Goal: Information Seeking & Learning: Compare options

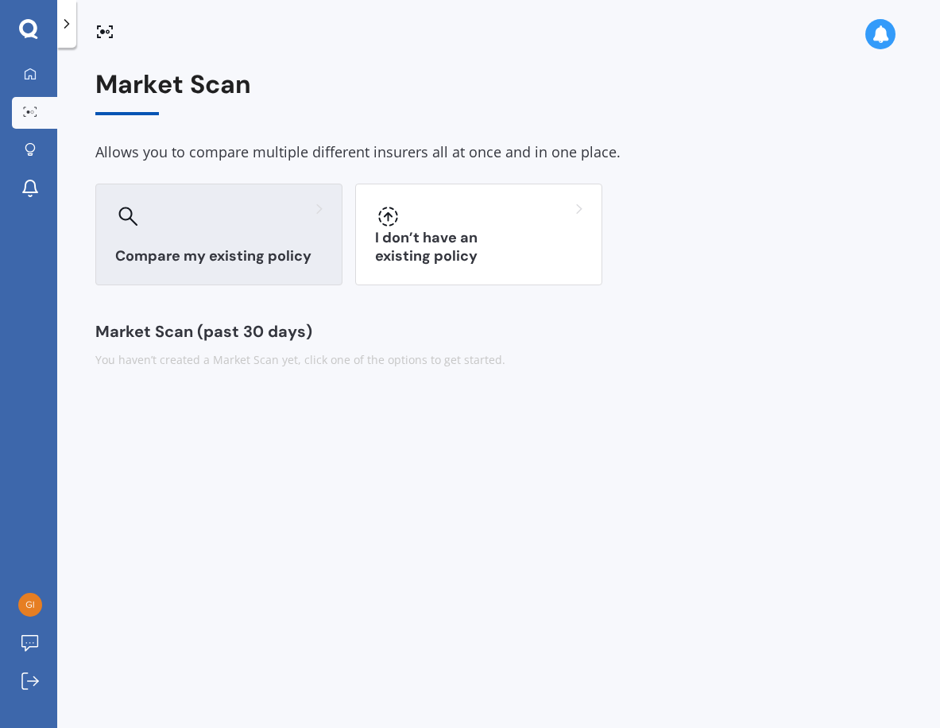
click at [258, 250] on h3 "Compare my existing policy" at bounding box center [218, 256] width 207 height 18
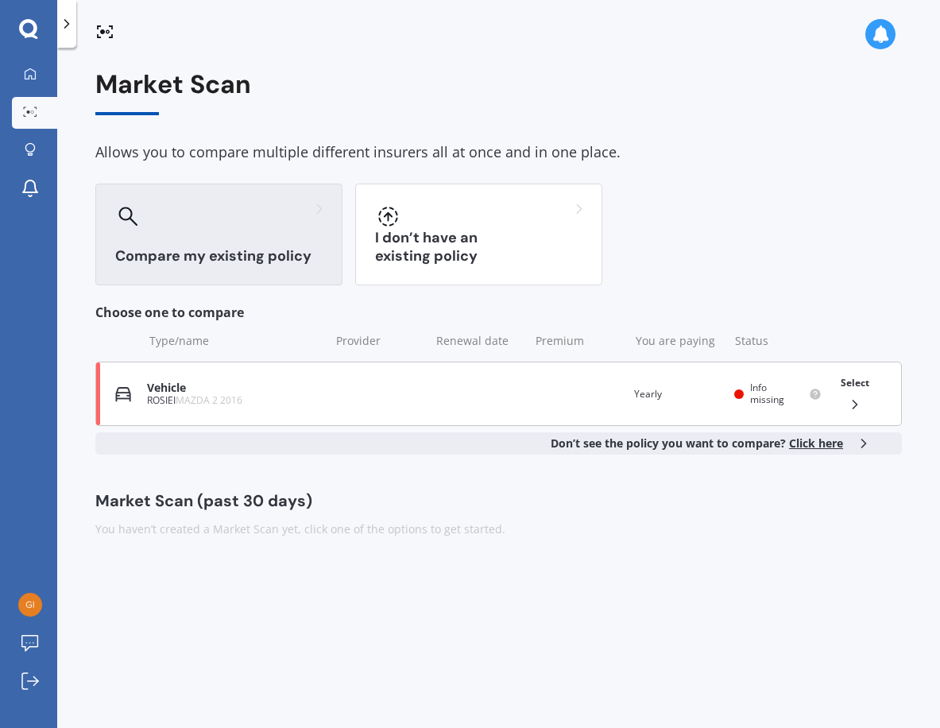
click at [855, 395] on div "Select" at bounding box center [854, 394] width 41 height 50
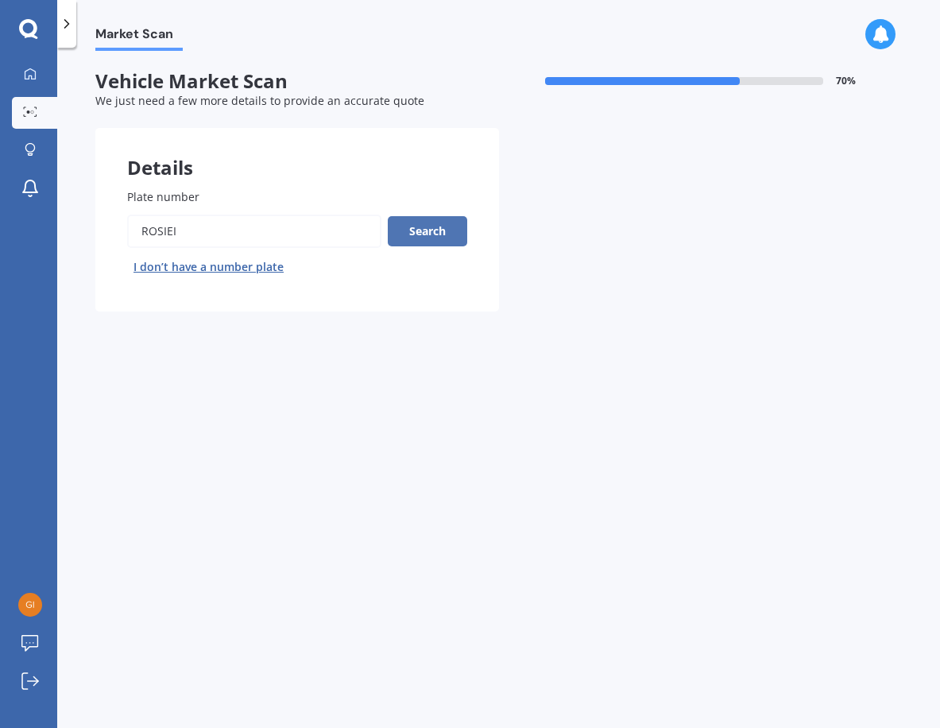
click at [422, 229] on button "Search" at bounding box center [427, 231] width 79 height 30
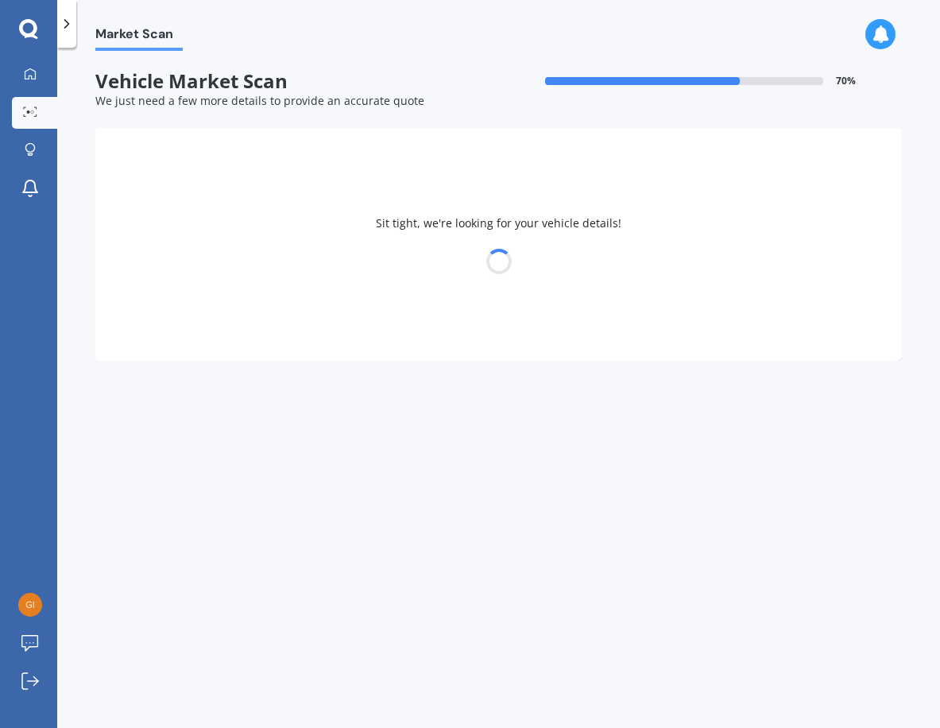
select select "MAZDA"
select select "09"
select select "04"
select select "1951"
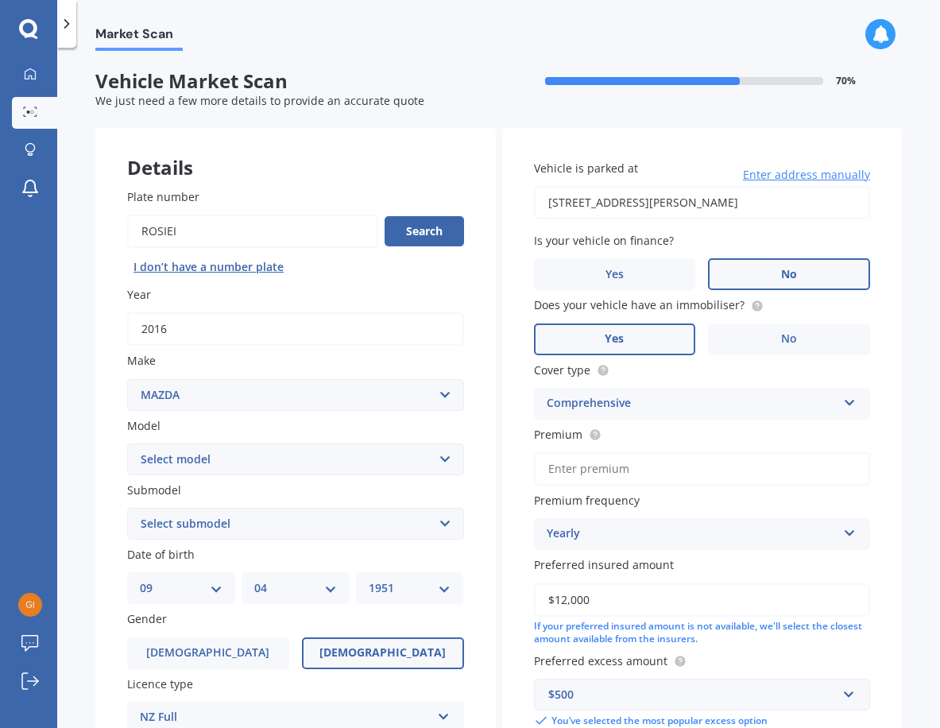
click at [784, 269] on span "No" at bounding box center [789, 275] width 16 height 14
click at [0, 0] on input "No" at bounding box center [0, 0] width 0 height 0
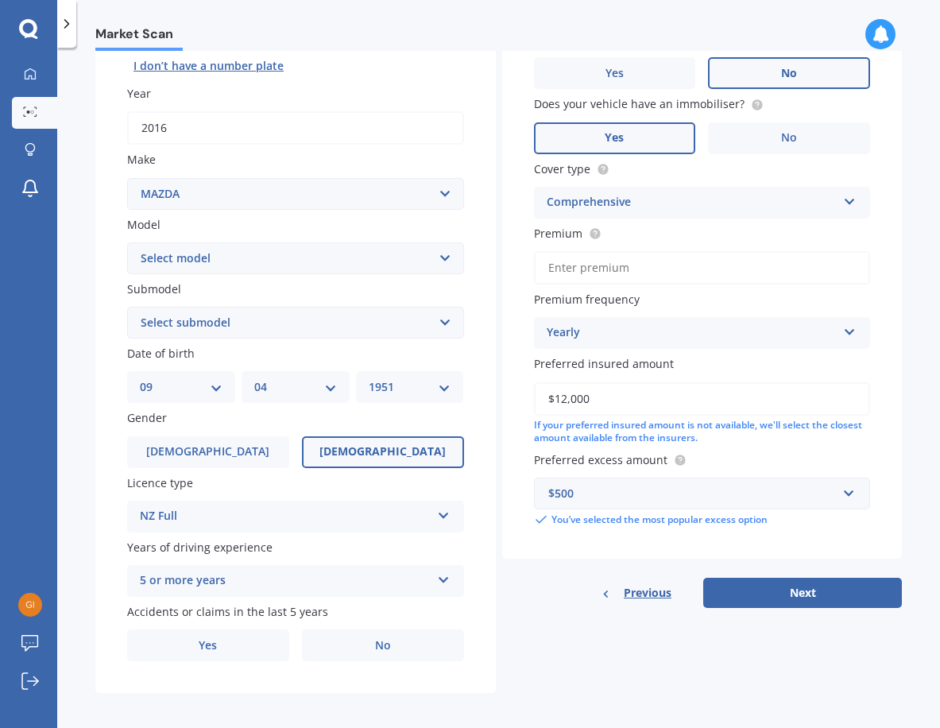
scroll to position [207, 0]
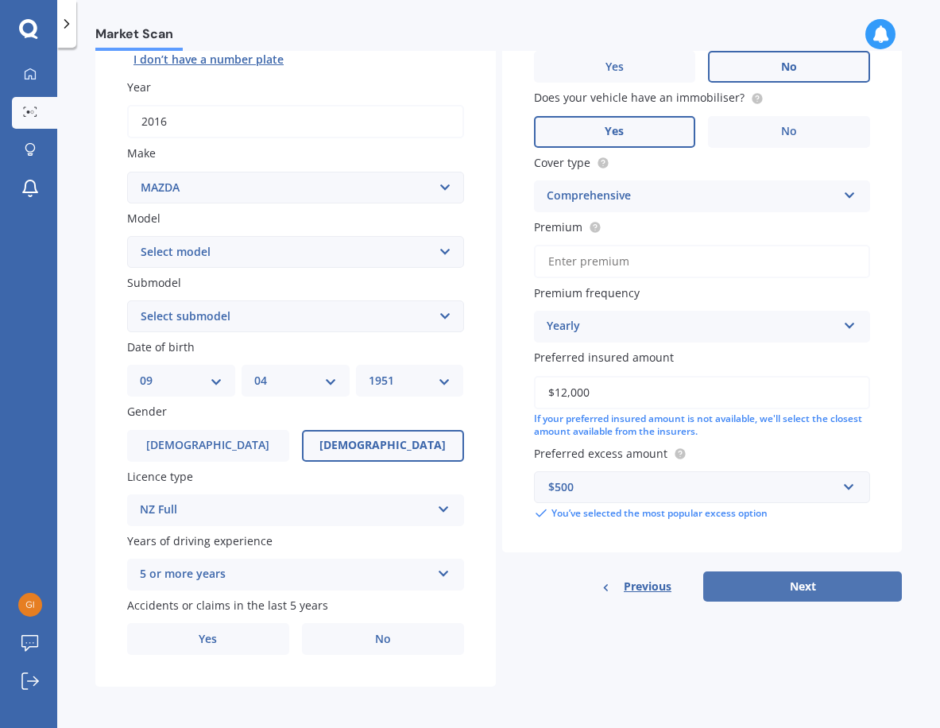
click at [803, 592] on button "Next" at bounding box center [802, 586] width 199 height 30
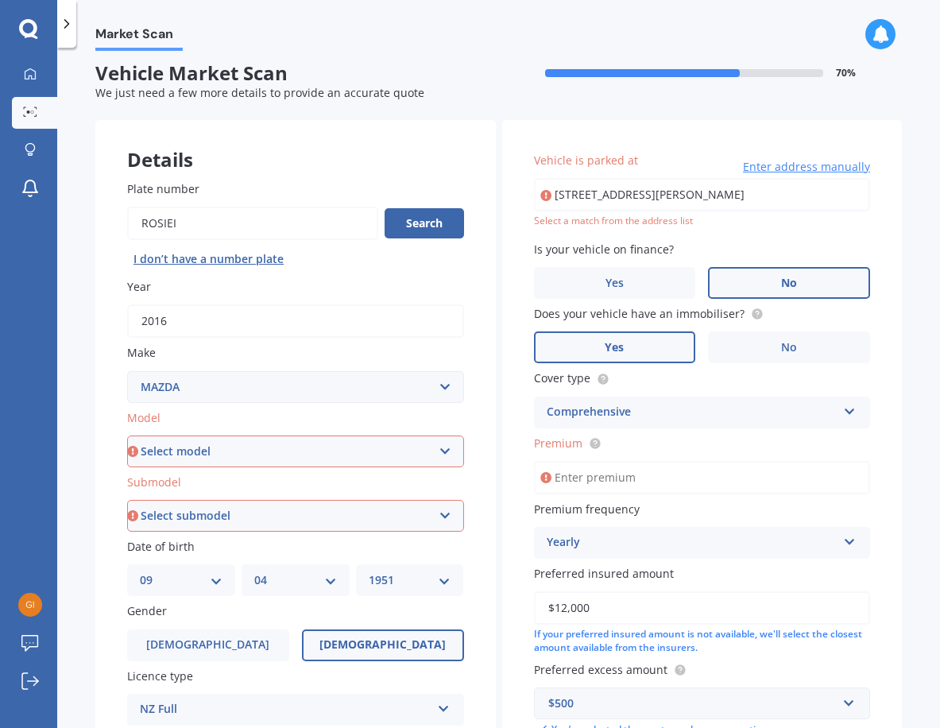
scroll to position [0, 0]
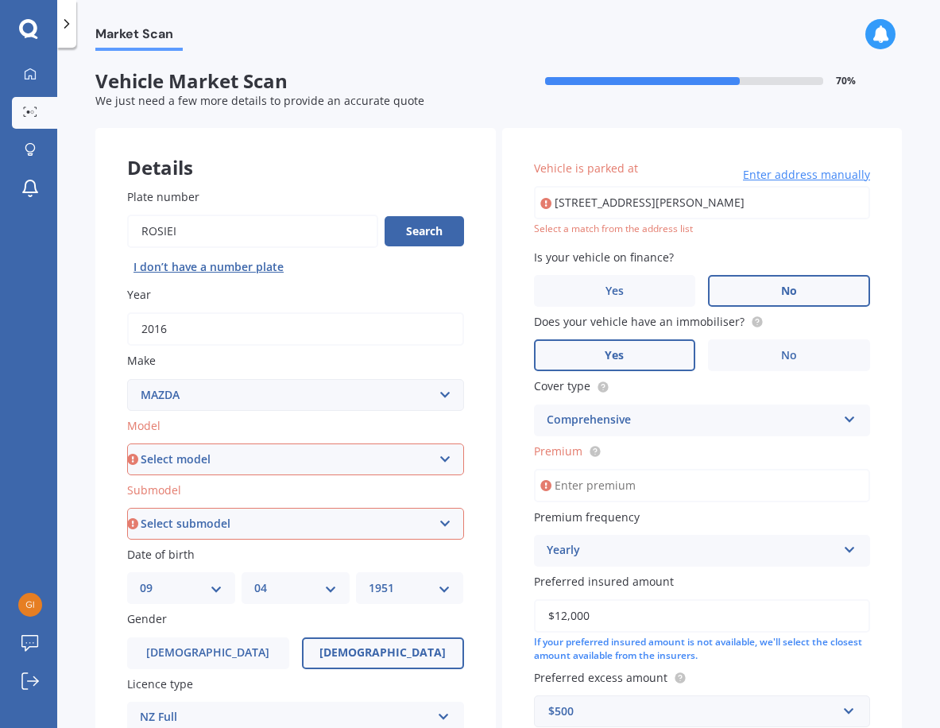
click at [598, 490] on input "Premium" at bounding box center [702, 485] width 337 height 33
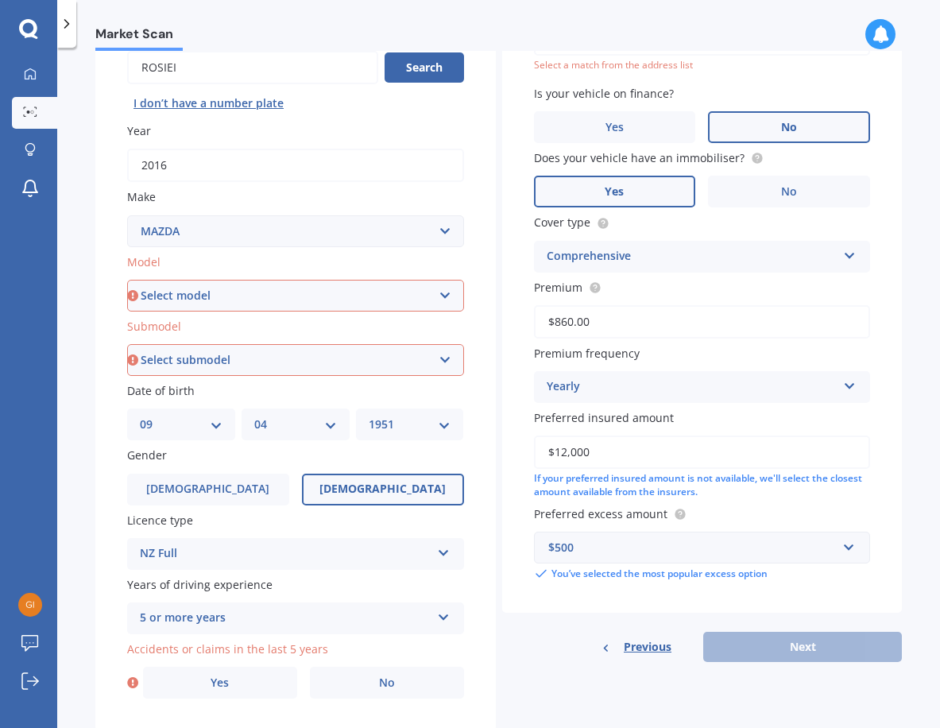
scroll to position [207, 0]
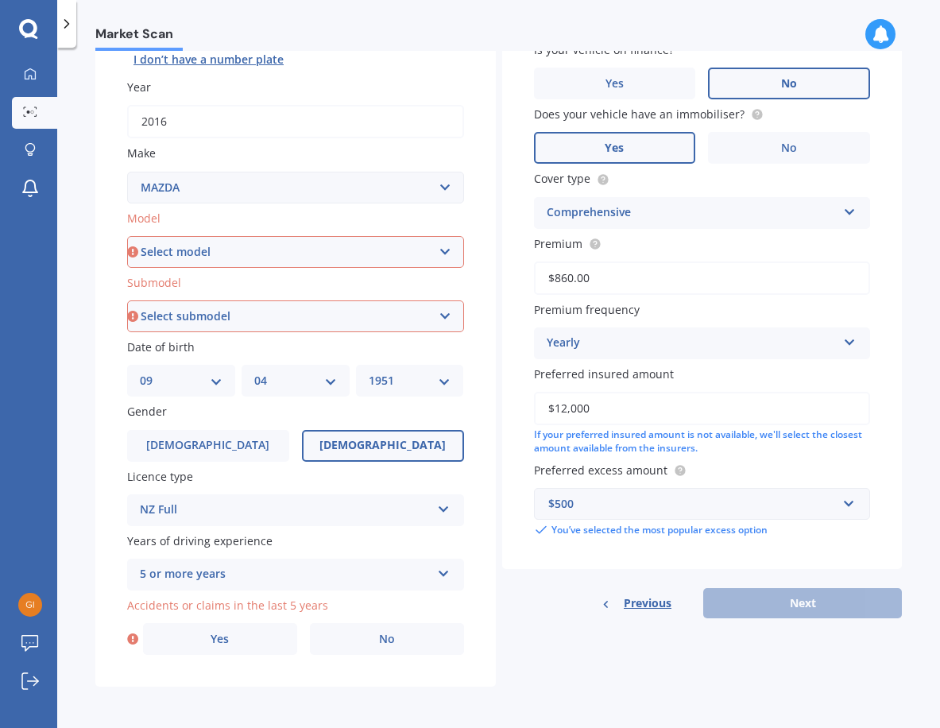
type input "$860.00"
click at [599, 670] on div "Details Plate number Search I don’t have a number plate Year [DATE] Make Select…" at bounding box center [498, 304] width 807 height 767
click at [447, 250] on select "Select model 121 2 3 323 323 / Familia 6 626 929 Atenza Autozam Axela AZ3 B2000…" at bounding box center [295, 252] width 337 height 32
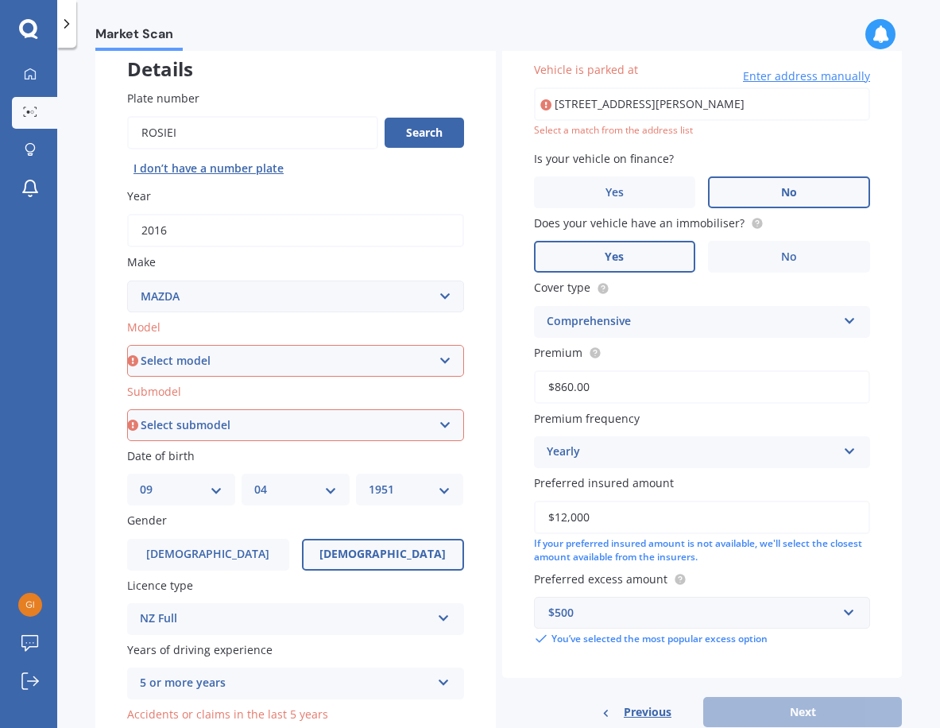
scroll to position [48, 0]
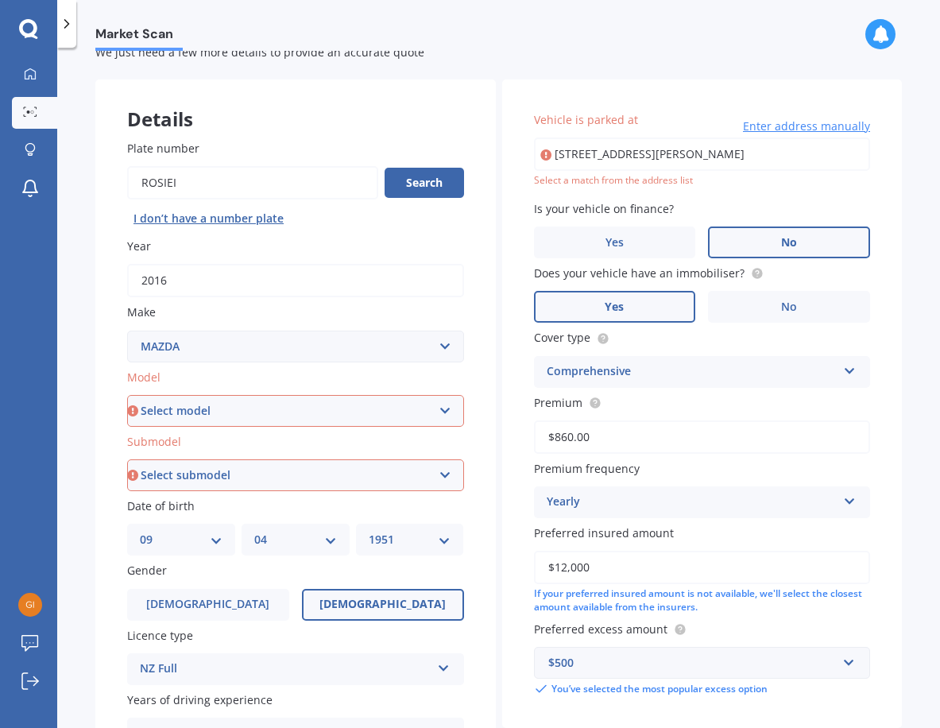
click at [439, 414] on select "Select model 121 2 3 323 323 / Familia 6 626 929 Atenza Autozam Axela AZ3 B2000…" at bounding box center [295, 411] width 337 height 32
select select "2"
click at [127, 395] on select "Select model 121 2 3 323 323 / Familia 6 626 929 Atenza Autozam Axela AZ3 B2000…" at bounding box center [295, 411] width 337 height 32
click at [440, 477] on select "Select submodel (All) GLX GSX Limited" at bounding box center [295, 475] width 337 height 32
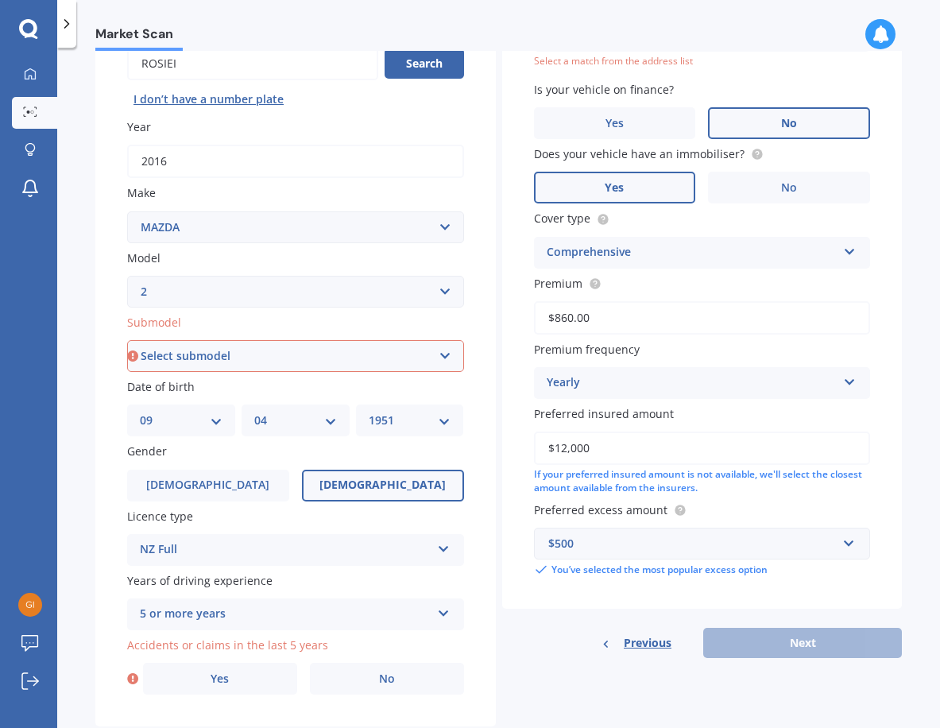
scroll to position [207, 0]
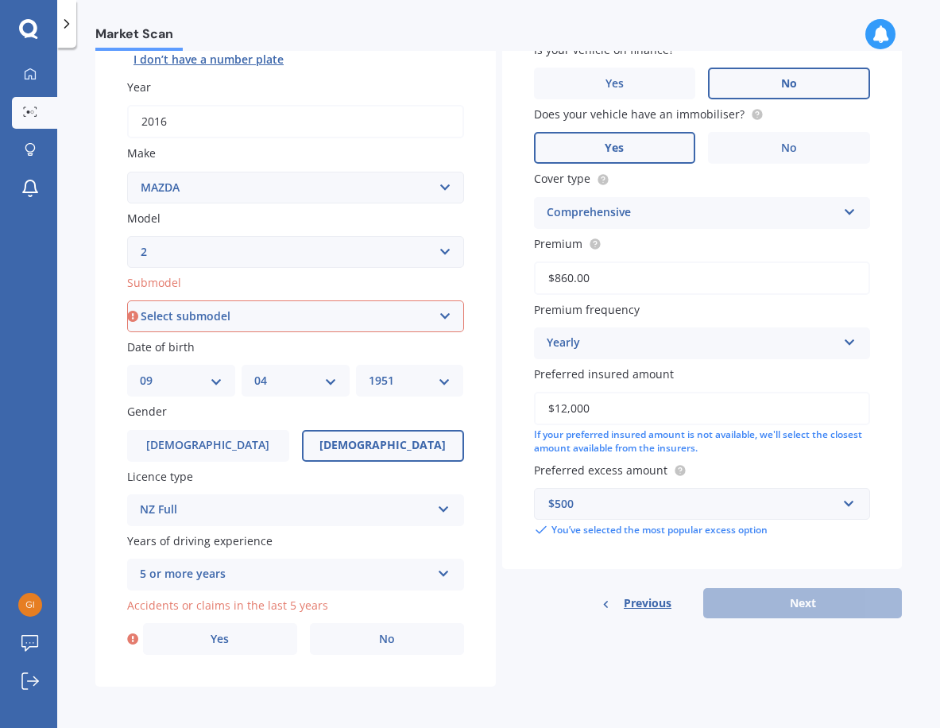
click at [438, 311] on select "Select submodel (All) GLX GSX Limited" at bounding box center [295, 316] width 337 height 32
select select "LIMITED"
click at [127, 300] on select "Select submodel (All) GLX GSX Limited" at bounding box center [295, 316] width 337 height 32
click at [373, 645] on label "No" at bounding box center [387, 639] width 154 height 32
click at [0, 0] on input "No" at bounding box center [0, 0] width 0 height 0
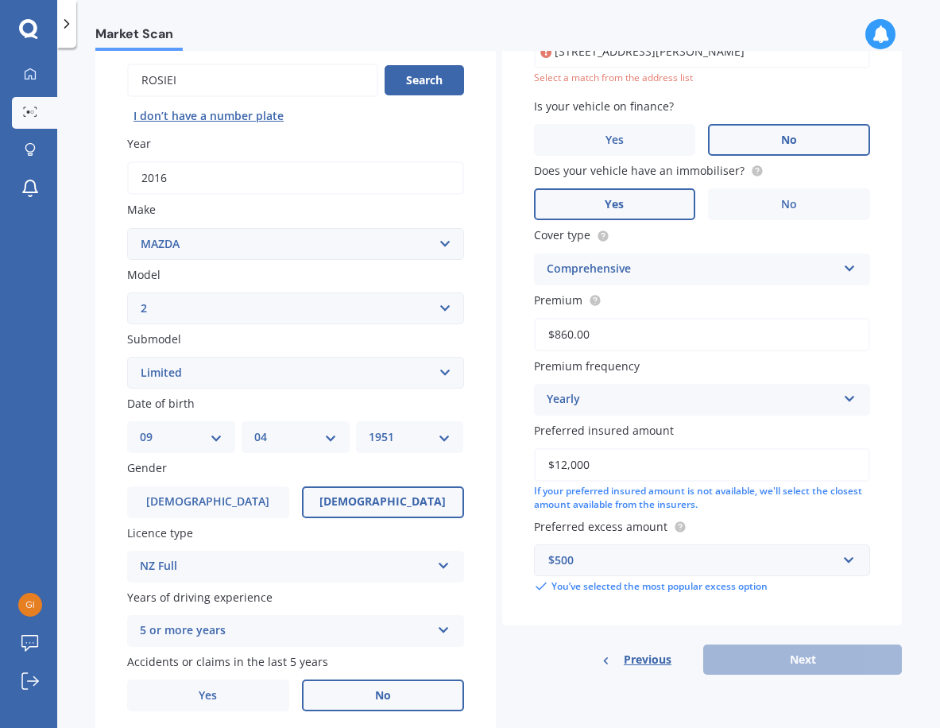
scroll to position [109, 0]
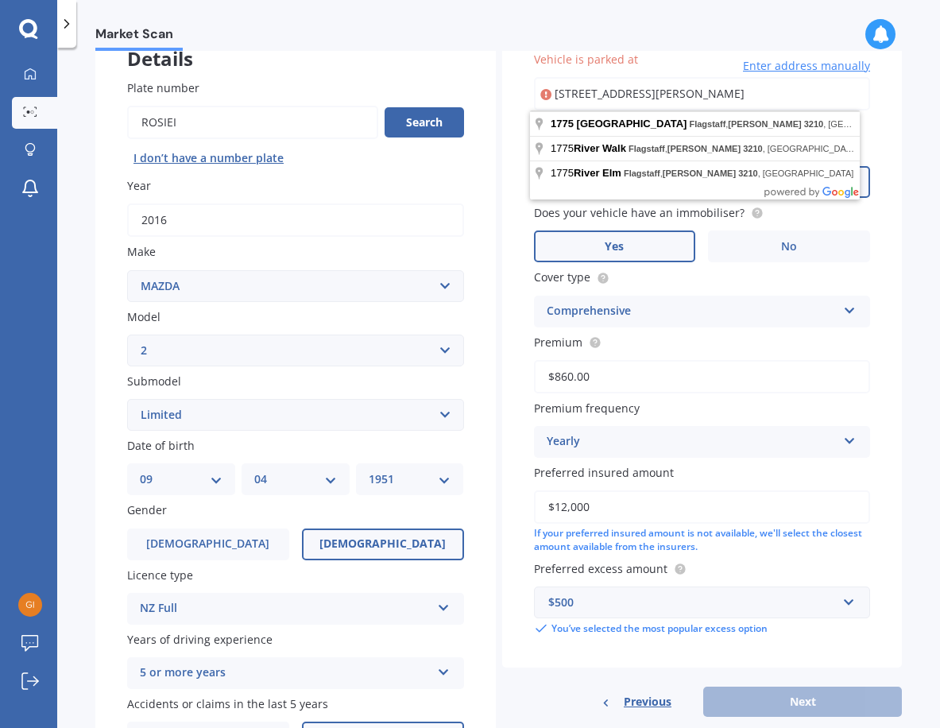
click at [625, 88] on input "[STREET_ADDRESS][PERSON_NAME]" at bounding box center [702, 93] width 337 height 33
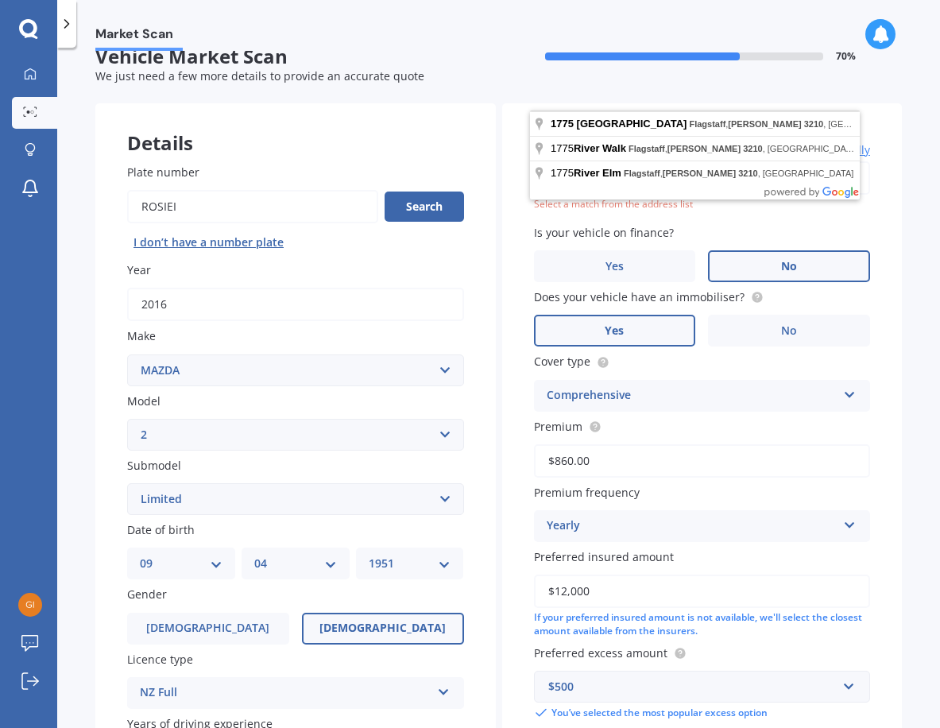
scroll to position [0, 0]
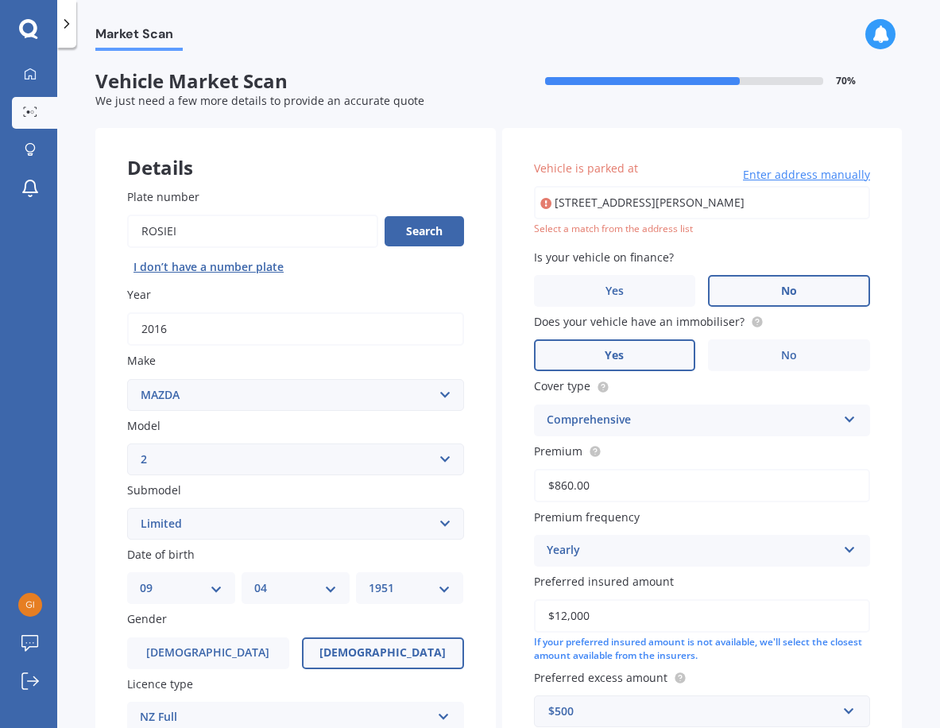
type input "[STREET_ADDRESS][PERSON_NAME]"
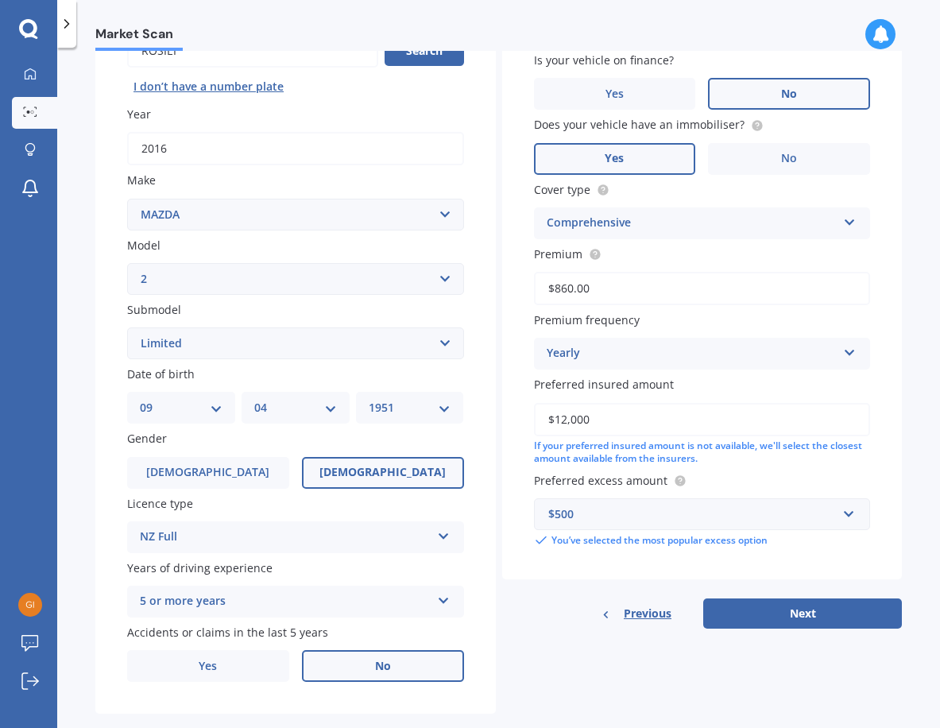
scroll to position [207, 0]
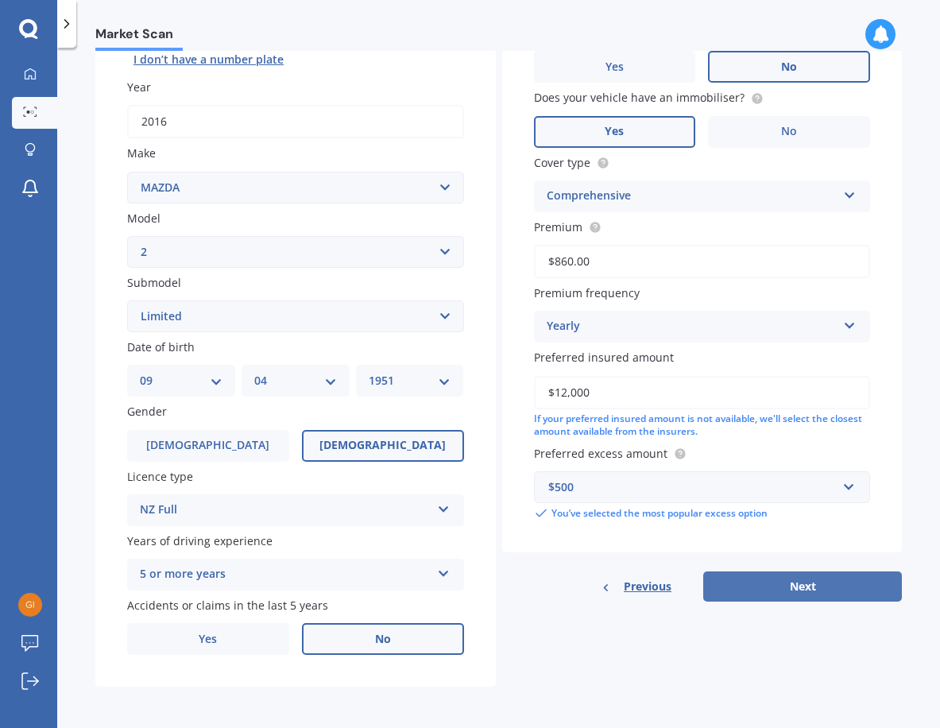
click at [787, 584] on button "Next" at bounding box center [802, 586] width 199 height 30
select select "09"
select select "04"
select select "1951"
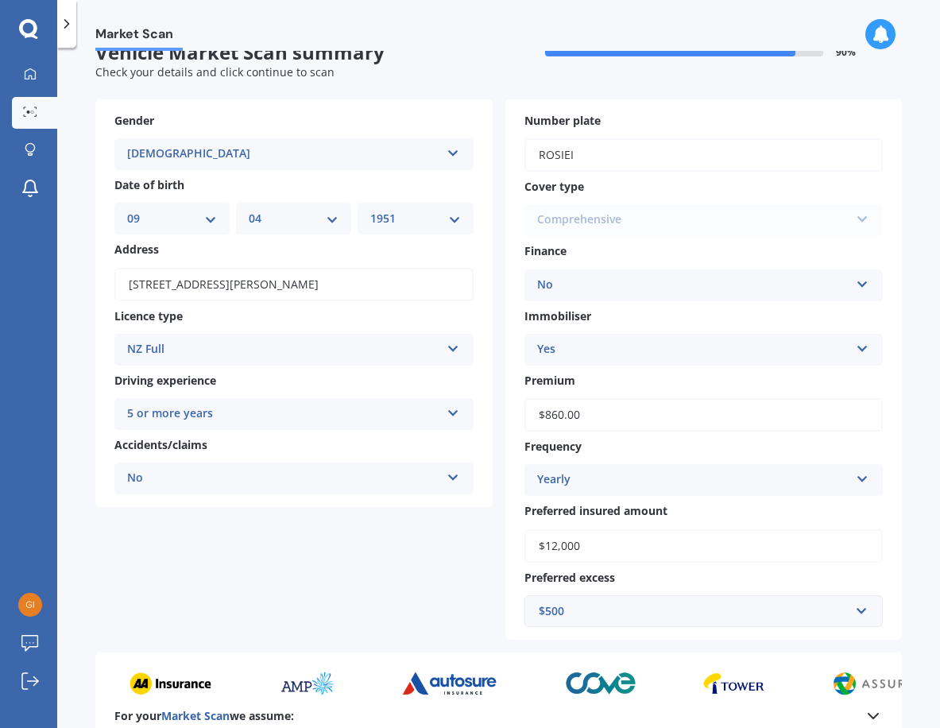
scroll to position [0, 0]
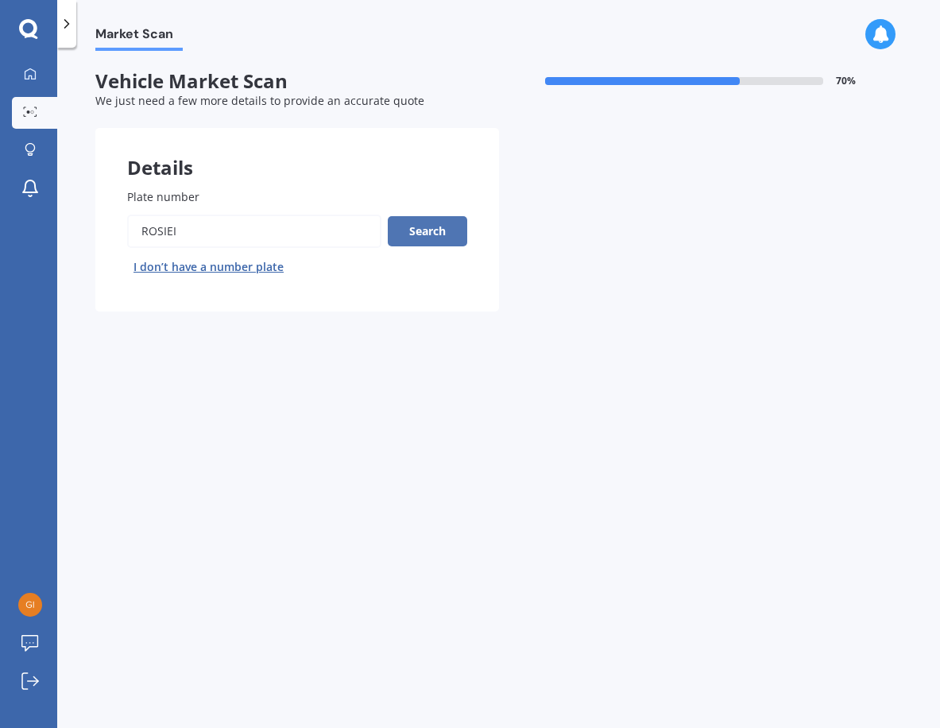
click at [426, 229] on button "Search" at bounding box center [427, 231] width 79 height 30
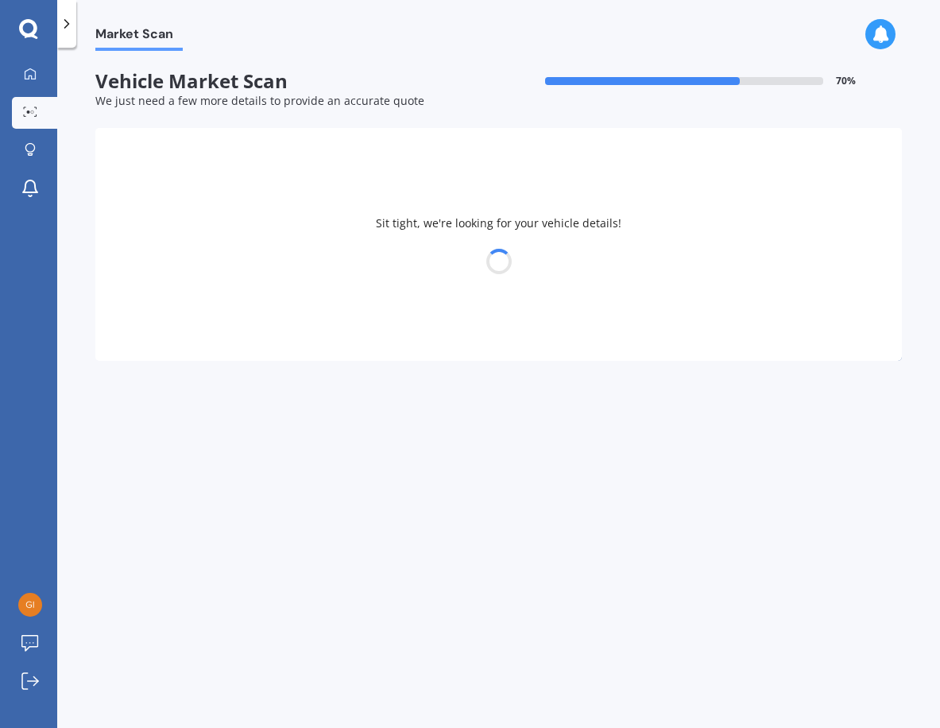
select select "MAZDA"
select select "09"
select select "04"
select select "1951"
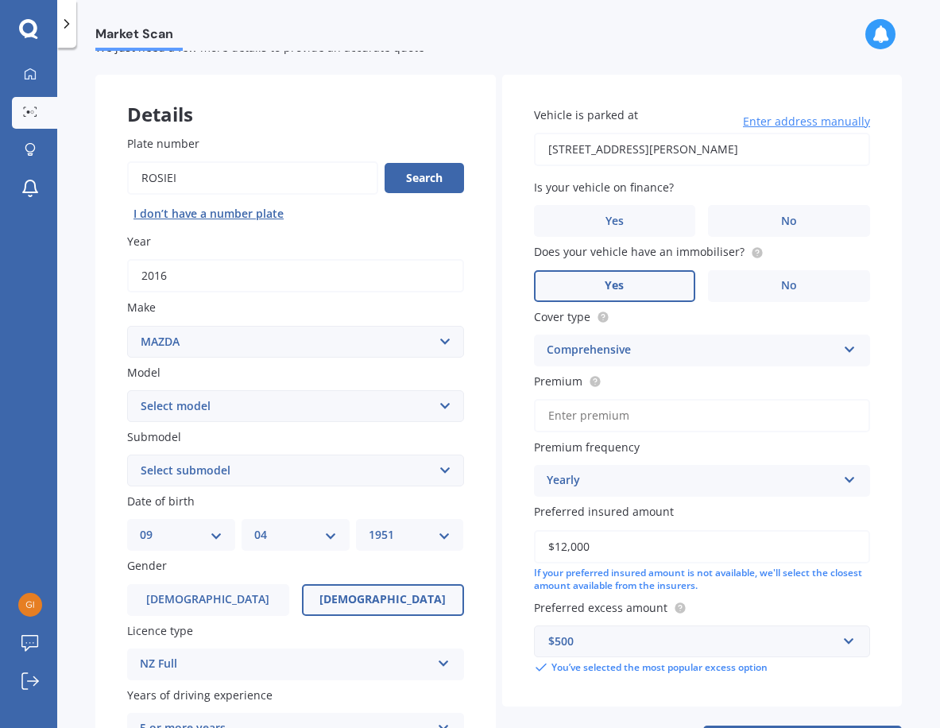
scroll to position [207, 0]
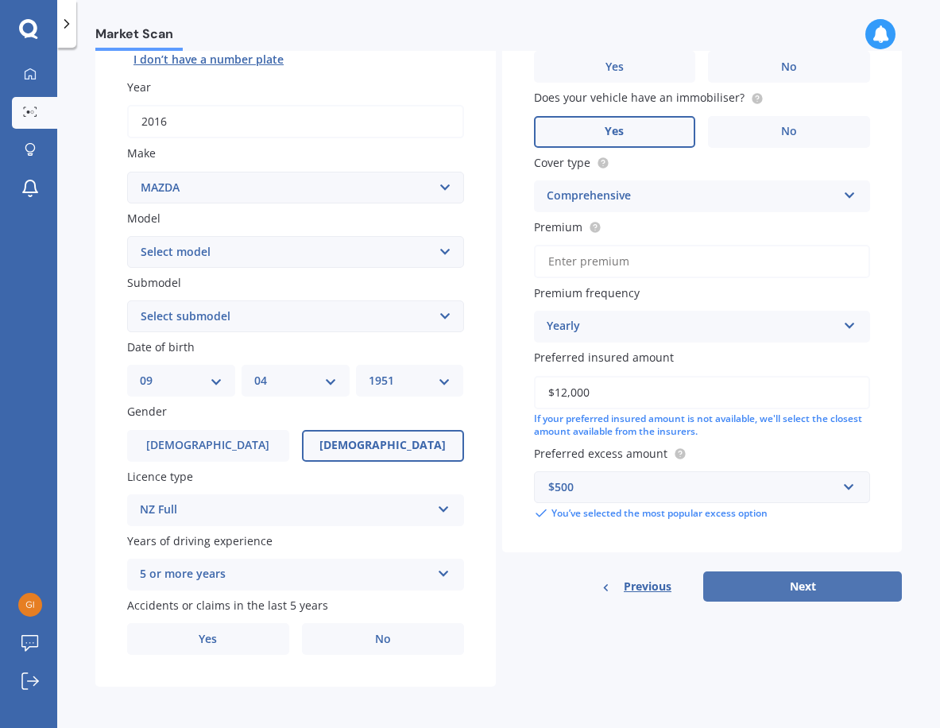
click at [811, 585] on button "Next" at bounding box center [802, 586] width 199 height 30
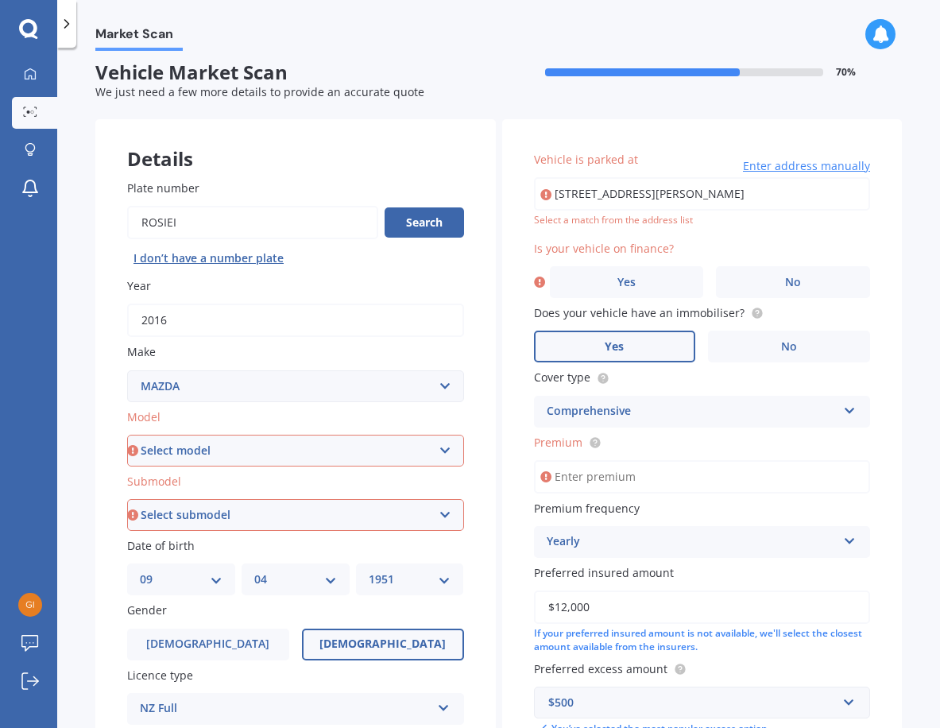
scroll to position [0, 0]
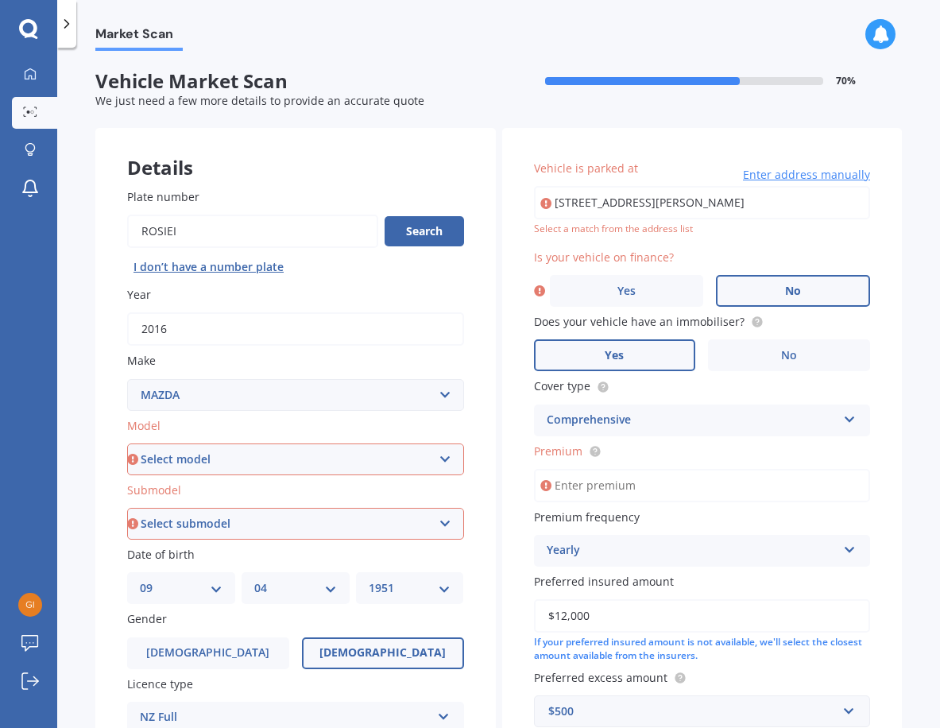
click at [803, 296] on label "No" at bounding box center [793, 291] width 154 height 32
click at [0, 0] on input "No" at bounding box center [0, 0] width 0 height 0
click at [666, 208] on input "[STREET_ADDRESS][PERSON_NAME]" at bounding box center [702, 202] width 337 height 33
type input "[STREET_ADDRESS][PERSON_NAME]"
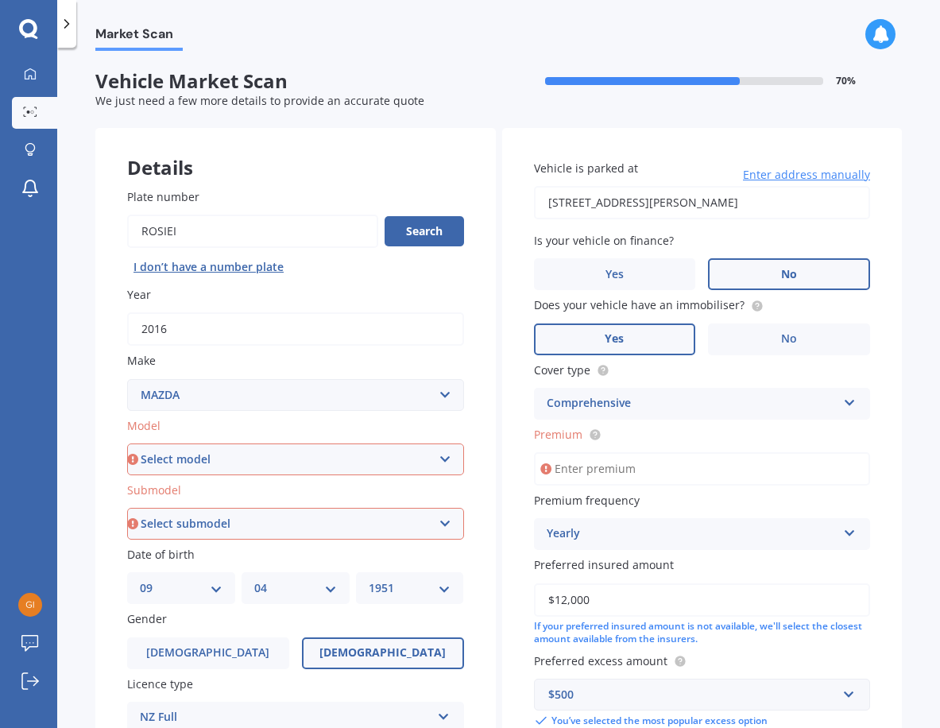
scroll to position [159, 0]
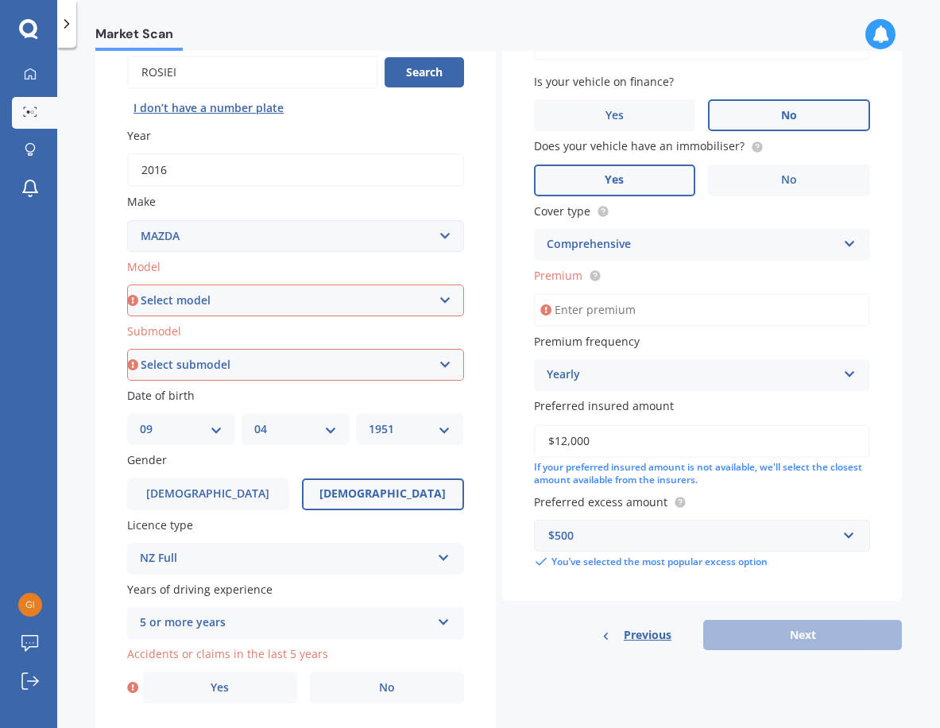
click at [629, 312] on input "Premium" at bounding box center [702, 309] width 337 height 33
type input "$860.00"
click at [583, 668] on div "Details Plate number Search I don’t have a number plate Year [DATE] Make Select…" at bounding box center [498, 352] width 807 height 767
click at [445, 303] on select "Select model 121 2 3 323 323 / Familia 6 626 929 Atenza Autozam Axela AZ3 B2000…" at bounding box center [295, 301] width 337 height 32
select select "2"
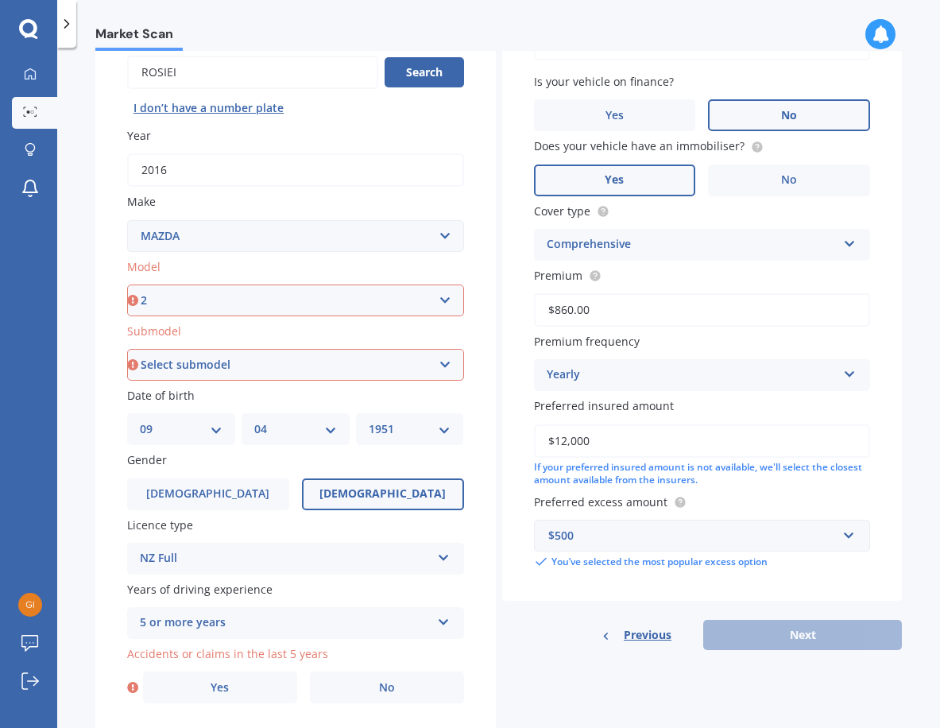
click at [127, 285] on select "Select model 121 2 3 323 323 / Familia 6 626 929 Atenza Autozam Axela AZ3 B2000…" at bounding box center [295, 301] width 337 height 32
click at [443, 363] on select "Select submodel (All) GLX GSX Limited" at bounding box center [295, 365] width 337 height 32
select select "LIMITED"
click at [127, 349] on select "Select submodel (All) GLX GSX Limited" at bounding box center [295, 365] width 337 height 32
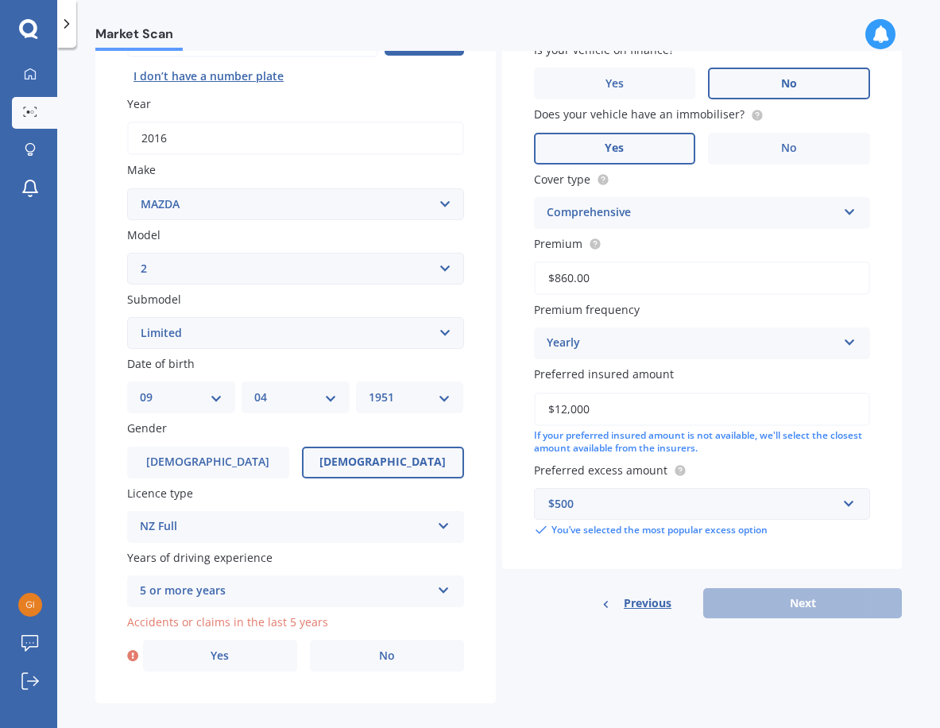
scroll to position [207, 0]
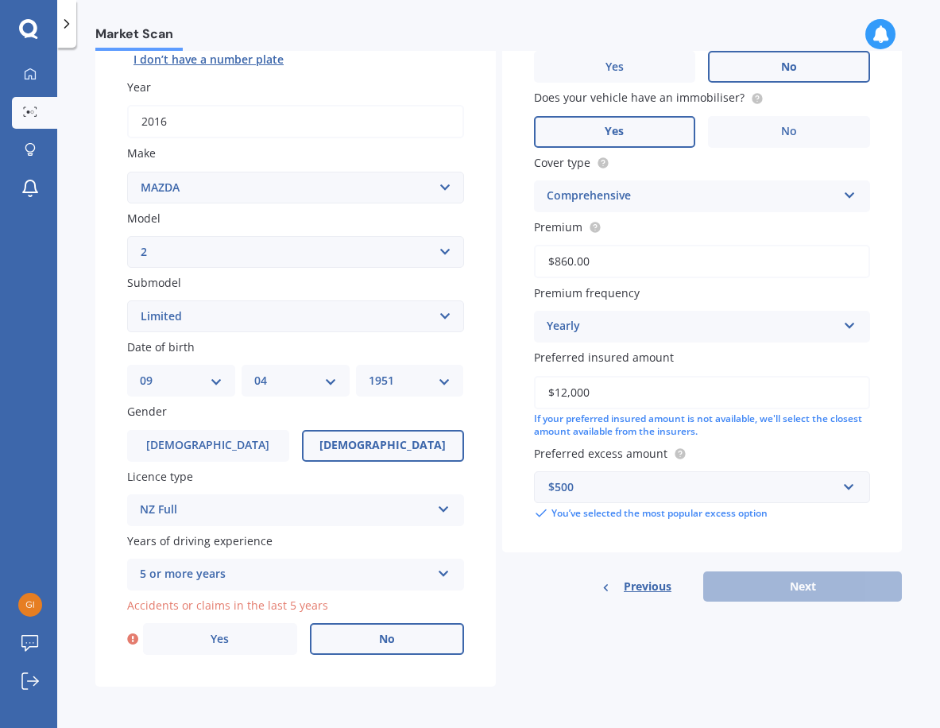
click at [385, 649] on label "No" at bounding box center [387, 639] width 154 height 32
click at [0, 0] on input "No" at bounding box center [0, 0] width 0 height 0
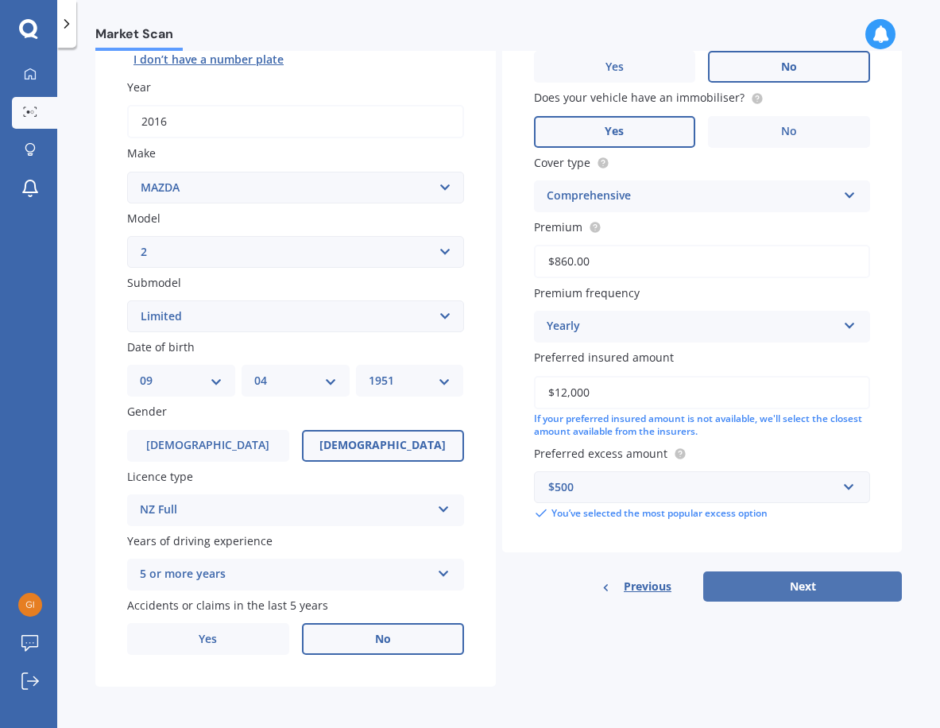
click at [809, 587] on button "Next" at bounding box center [802, 586] width 199 height 30
select select "09"
select select "04"
select select "1951"
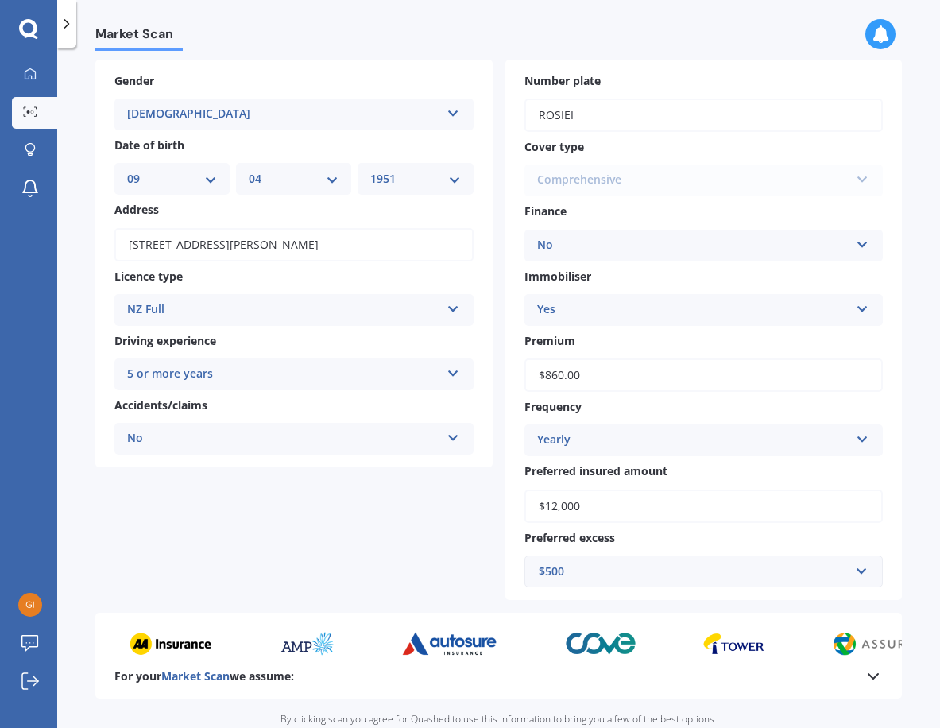
scroll to position [223, 0]
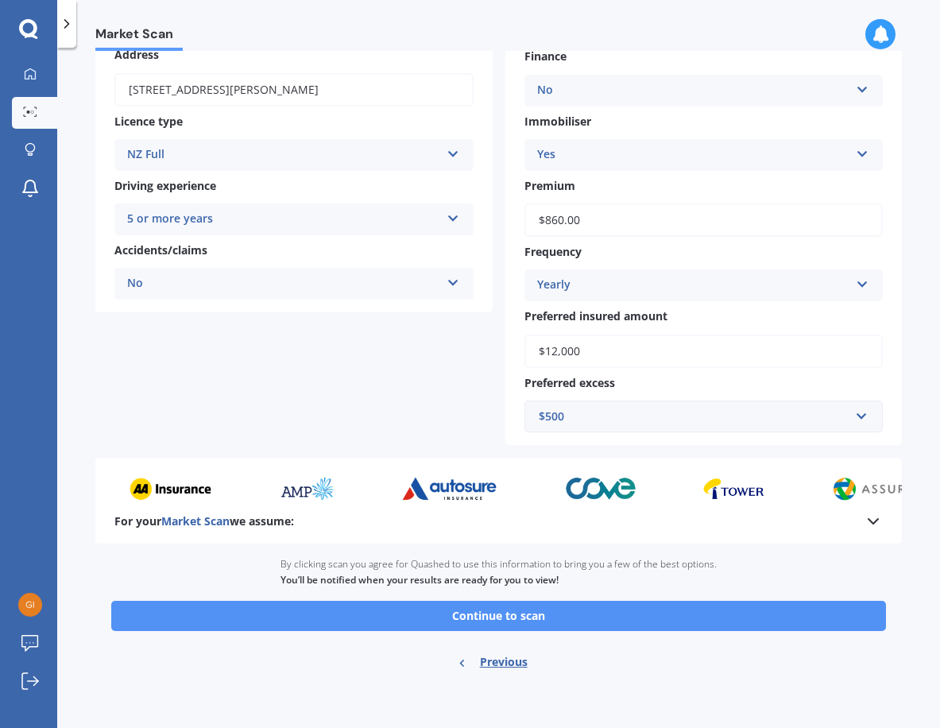
click at [493, 614] on button "Continue to scan" at bounding box center [498, 616] width 775 height 30
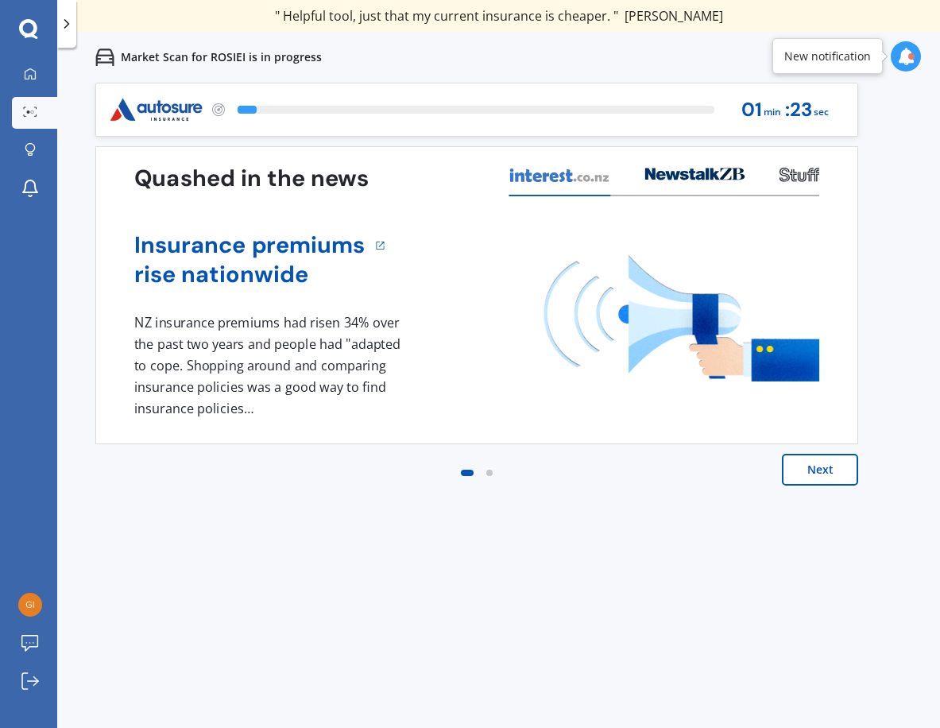
click at [818, 469] on button "Next" at bounding box center [820, 470] width 76 height 32
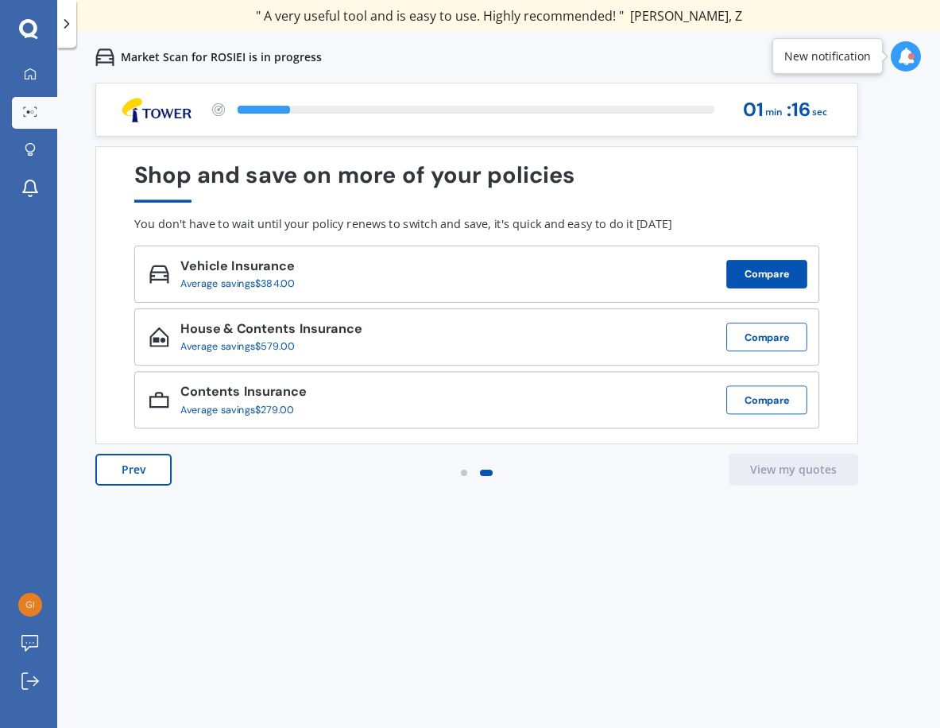
click at [778, 276] on button "Compare" at bounding box center [766, 274] width 81 height 29
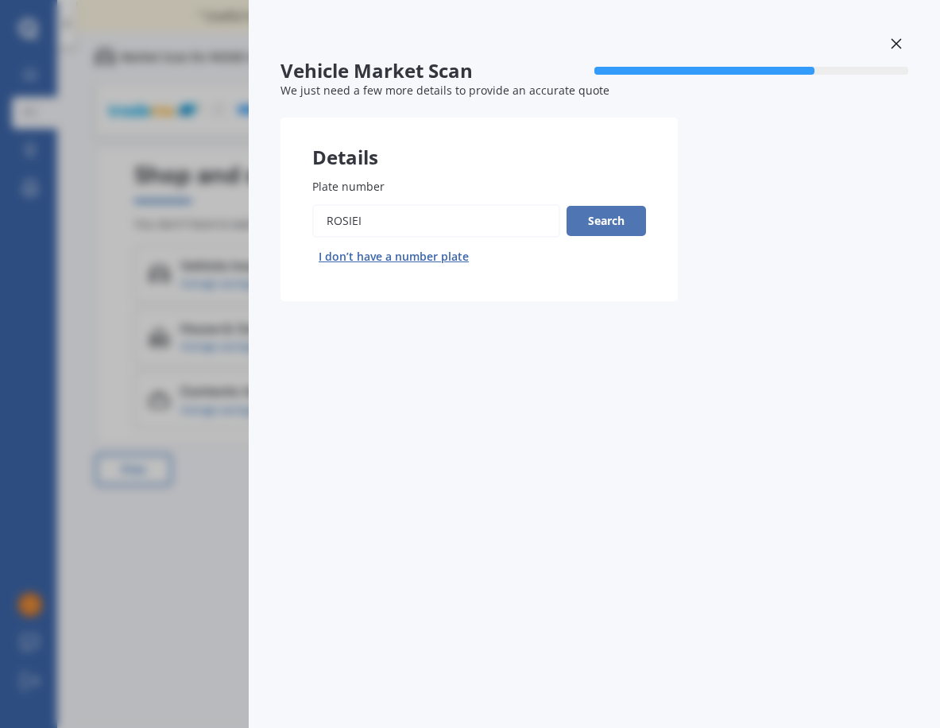
click at [612, 221] on button "Search" at bounding box center [606, 221] width 79 height 30
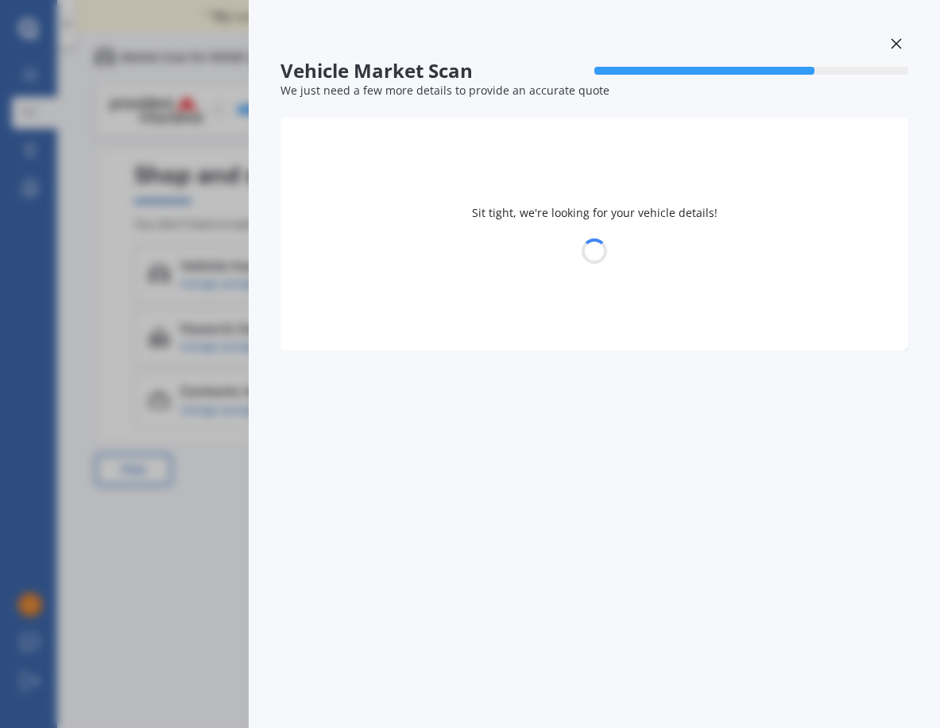
select select "MAZDA"
select select "09"
select select "04"
select select "1951"
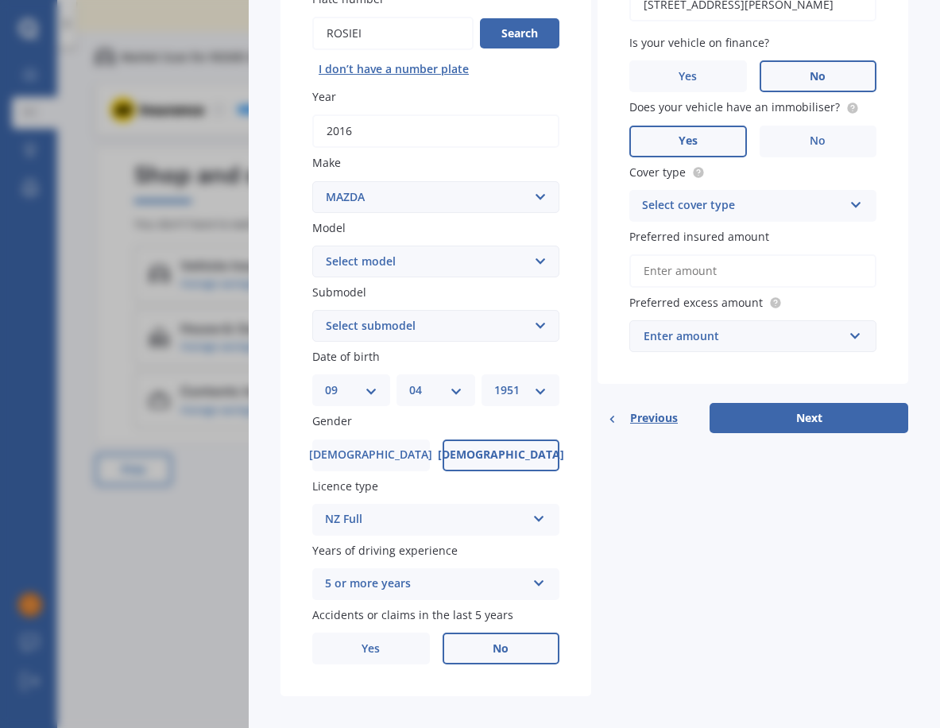
scroll to position [200, 0]
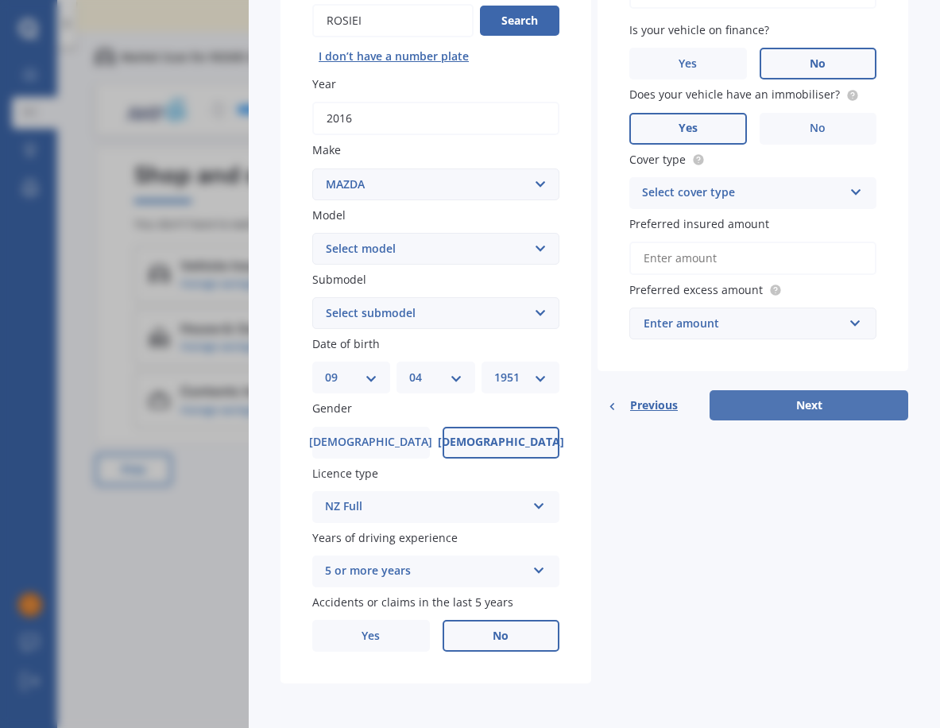
click at [804, 401] on button "Next" at bounding box center [809, 405] width 199 height 30
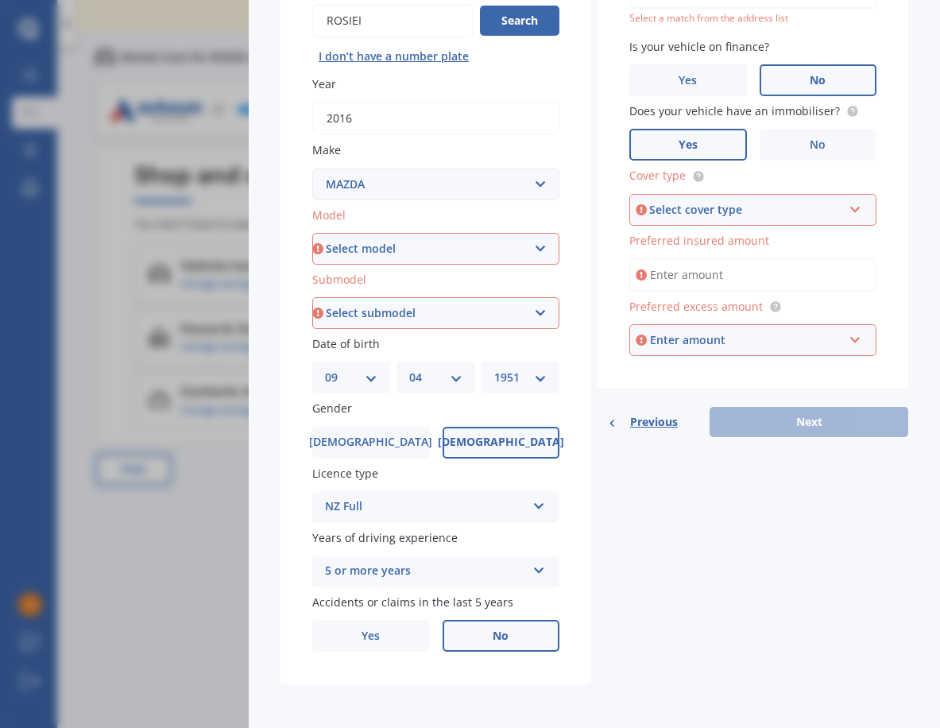
click at [540, 251] on select "Select model 121 2 3 323 323 / Familia 6 626 929 Atenza Autozam Axela AZ3 B2000…" at bounding box center [435, 249] width 247 height 32
select select "2"
click at [312, 233] on select "Select model 121 2 3 323 323 / Familia 6 626 929 Atenza Autozam Axela AZ3 B2000…" at bounding box center [435, 249] width 247 height 32
click at [536, 313] on select "Select submodel (All) GLX GSX Limited" at bounding box center [435, 313] width 247 height 32
select select "LIMITED"
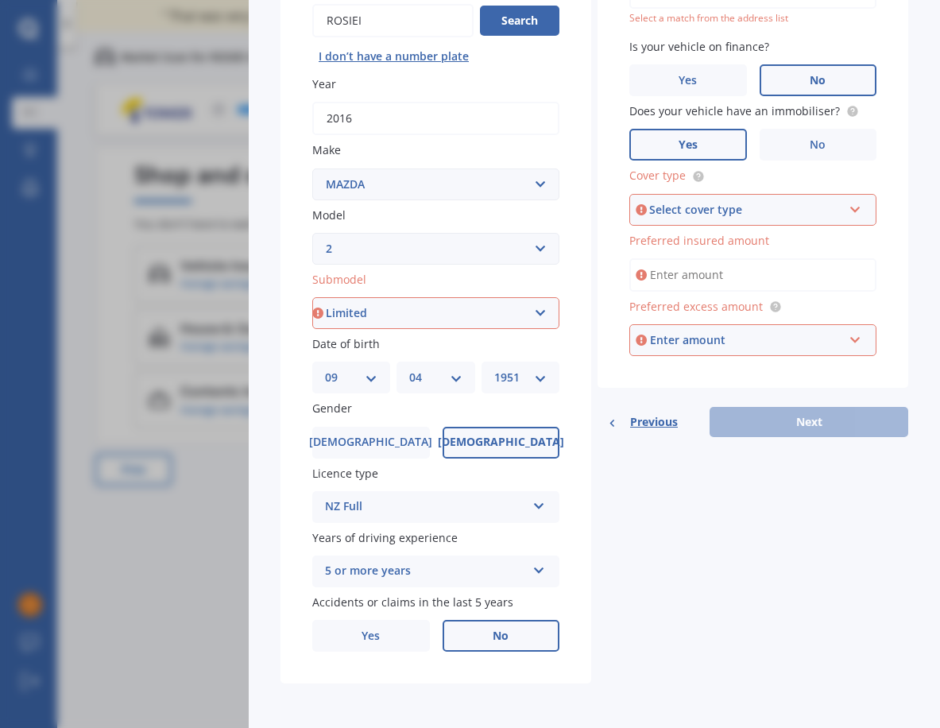
click at [312, 297] on select "Select submodel (All) GLX GSX Limited" at bounding box center [435, 313] width 247 height 32
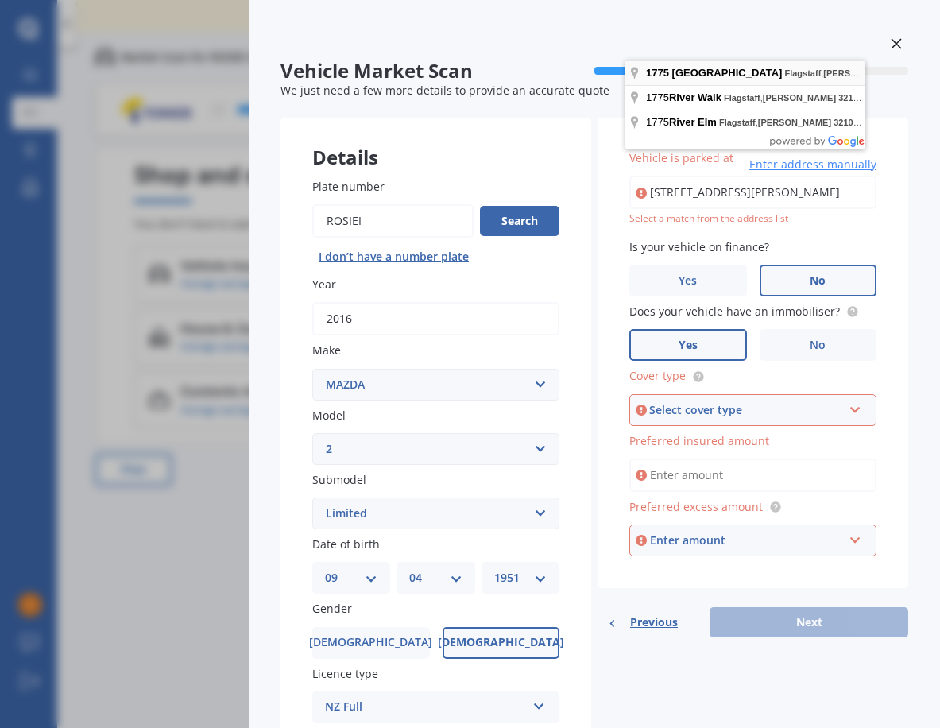
scroll to position [0, 0]
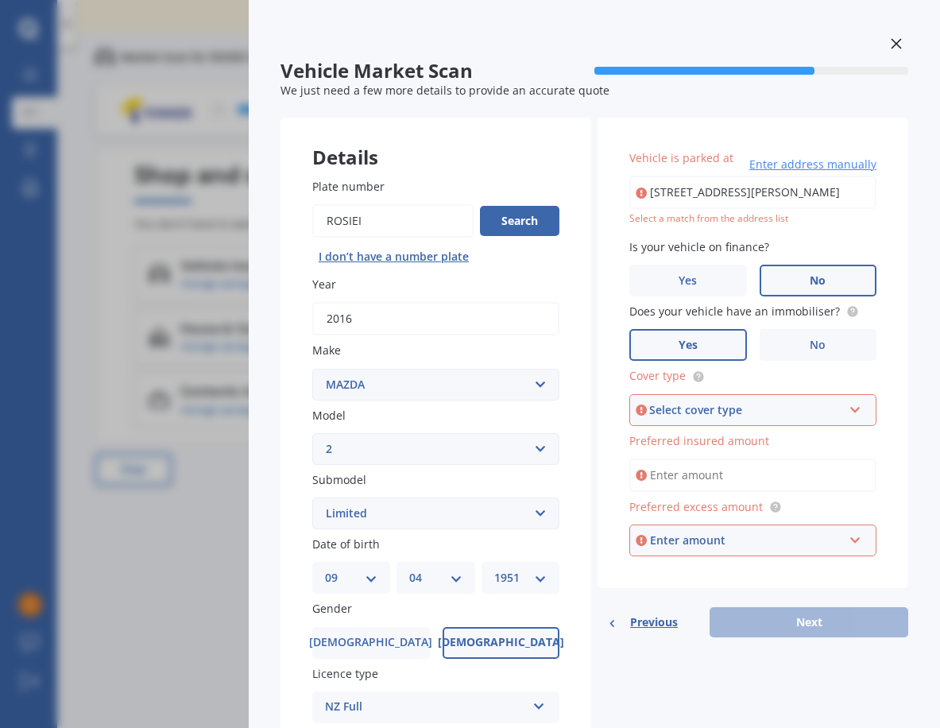
type input "[STREET_ADDRESS][PERSON_NAME]"
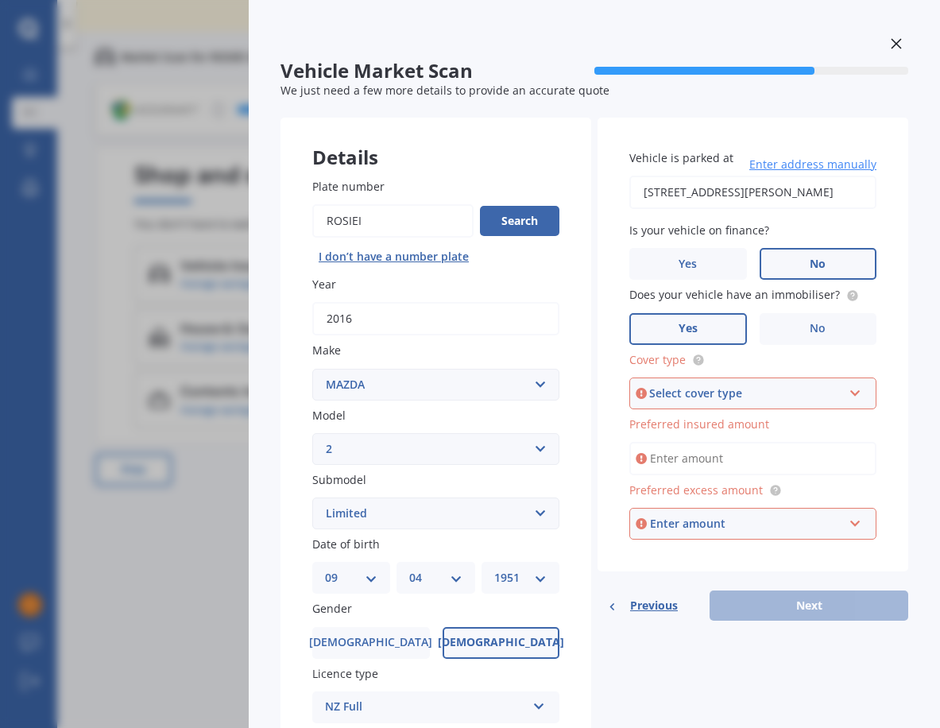
click at [810, 264] on span "No" at bounding box center [818, 264] width 16 height 14
click at [0, 0] on input "No" at bounding box center [0, 0] width 0 height 0
click at [691, 326] on span "Yes" at bounding box center [688, 329] width 19 height 14
click at [0, 0] on input "Yes" at bounding box center [0, 0] width 0 height 0
click at [850, 396] on icon at bounding box center [856, 390] width 14 height 11
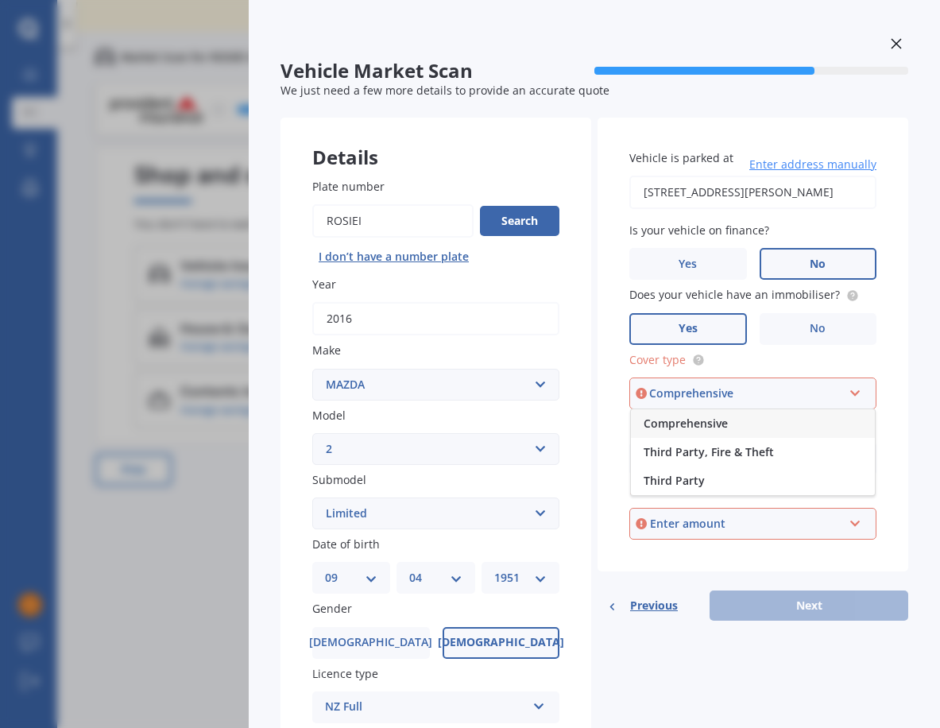
click at [696, 425] on span "Comprehensive" at bounding box center [686, 423] width 84 height 15
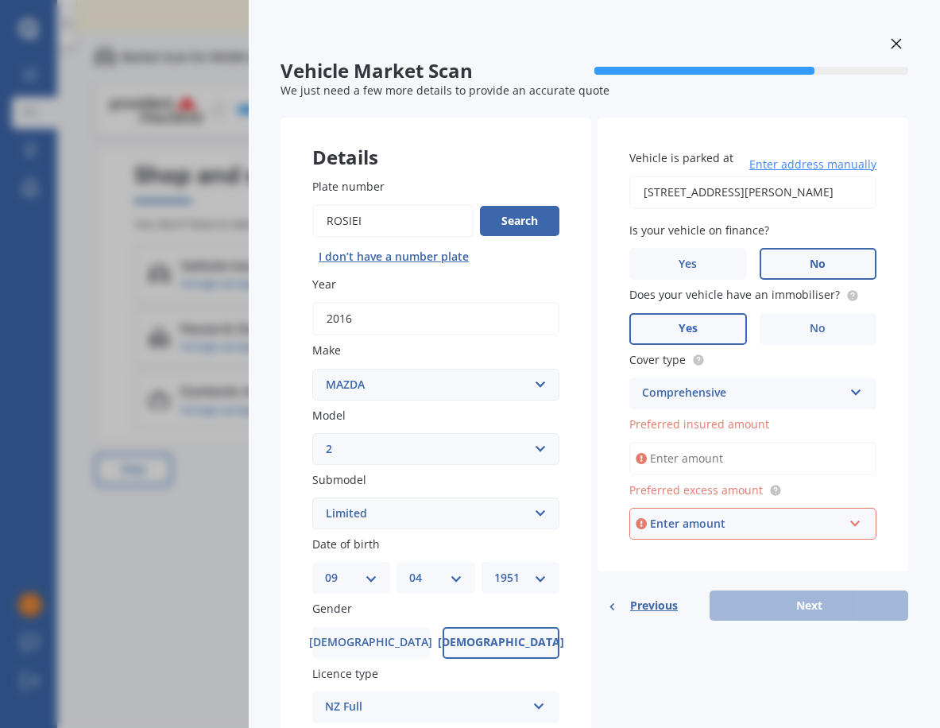
click at [700, 455] on input "Preferred insured amount" at bounding box center [752, 458] width 247 height 33
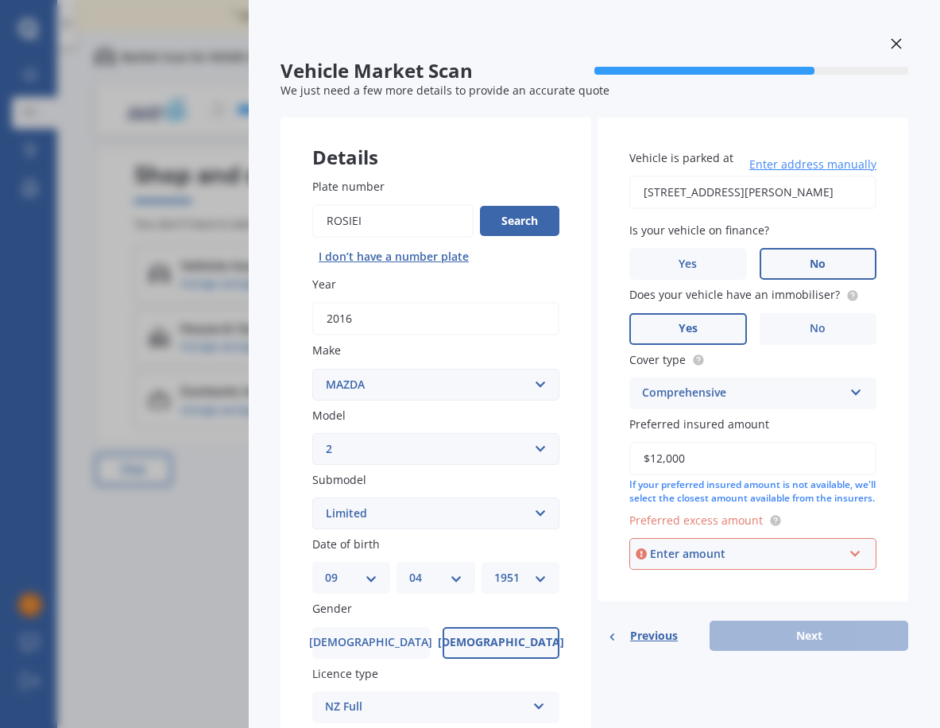
type input "$12,000"
click at [711, 563] on div "Enter amount" at bounding box center [746, 553] width 193 height 17
type input "860"
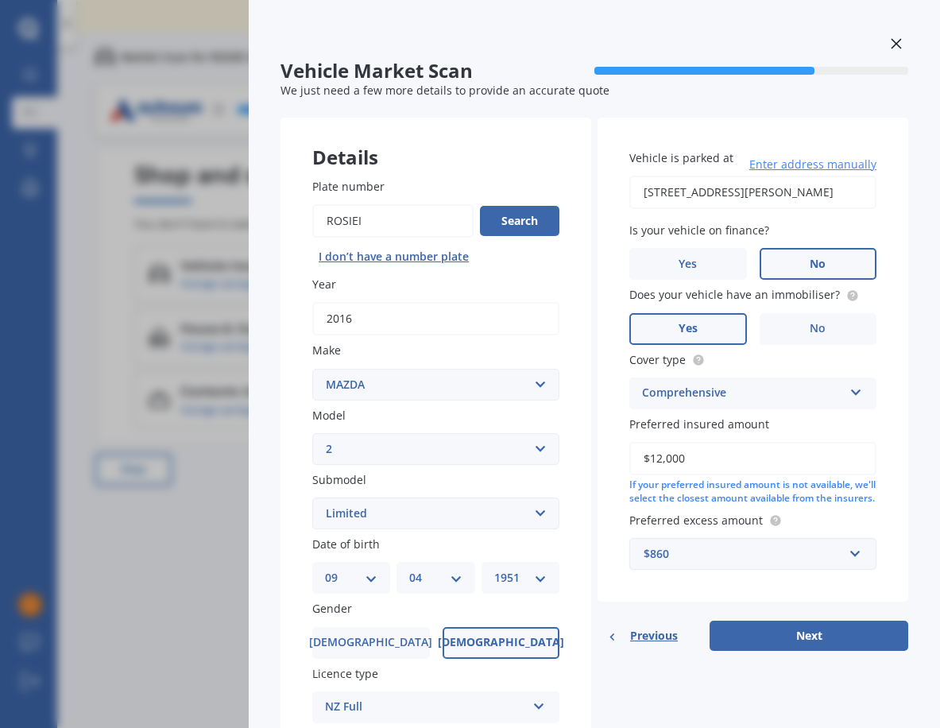
click at [656, 688] on div "Details Plate number Search I don’t have a number plate Year [DATE] Make Select…" at bounding box center [595, 501] width 628 height 767
click at [797, 637] on button "Next" at bounding box center [809, 636] width 199 height 30
select select "09"
select select "04"
select select "1951"
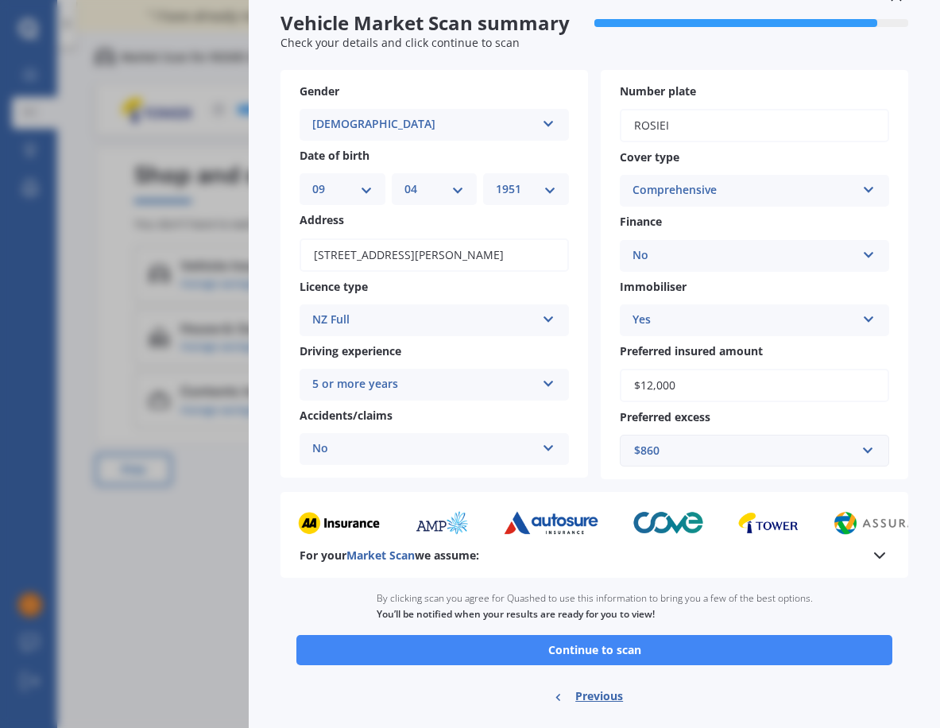
scroll to position [85, 0]
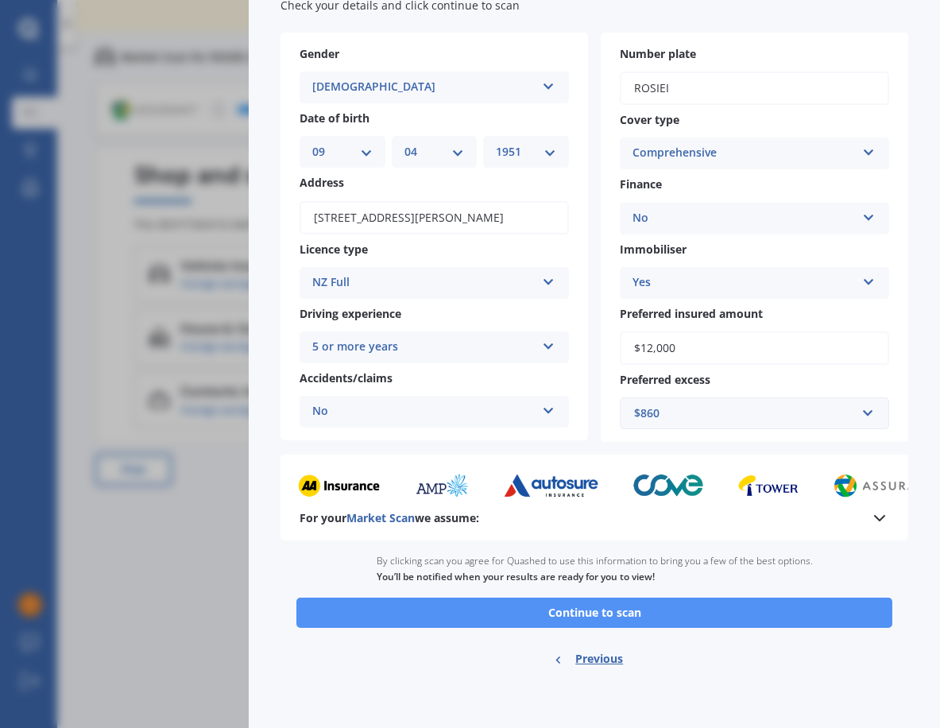
click at [594, 612] on button "Continue to scan" at bounding box center [594, 613] width 596 height 30
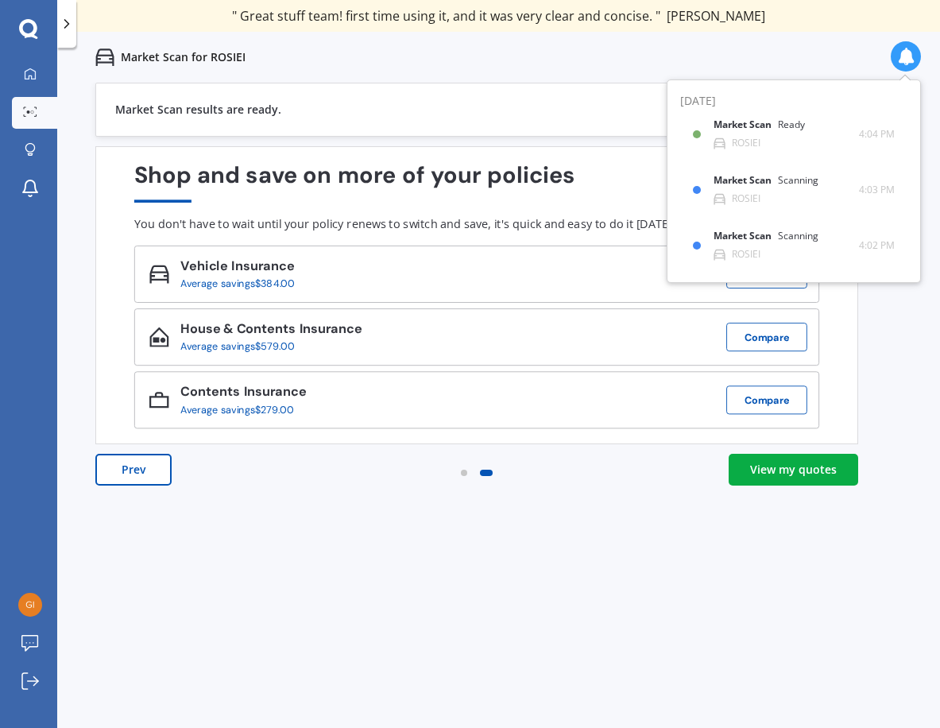
click at [783, 466] on div "View my quotes" at bounding box center [793, 470] width 87 height 16
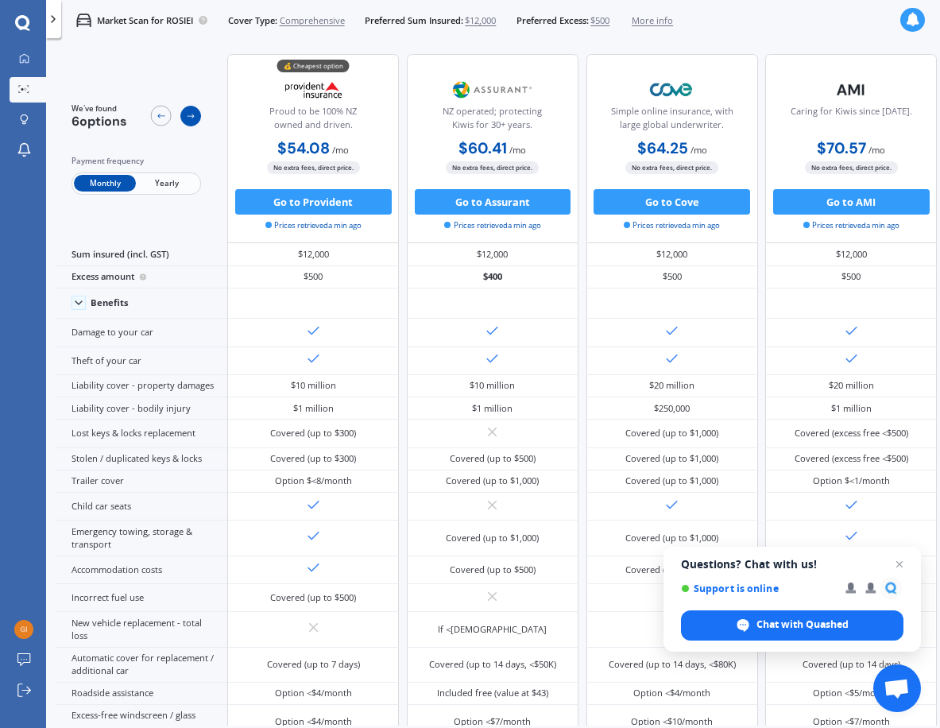
click at [191, 113] on icon at bounding box center [191, 116] width 10 height 10
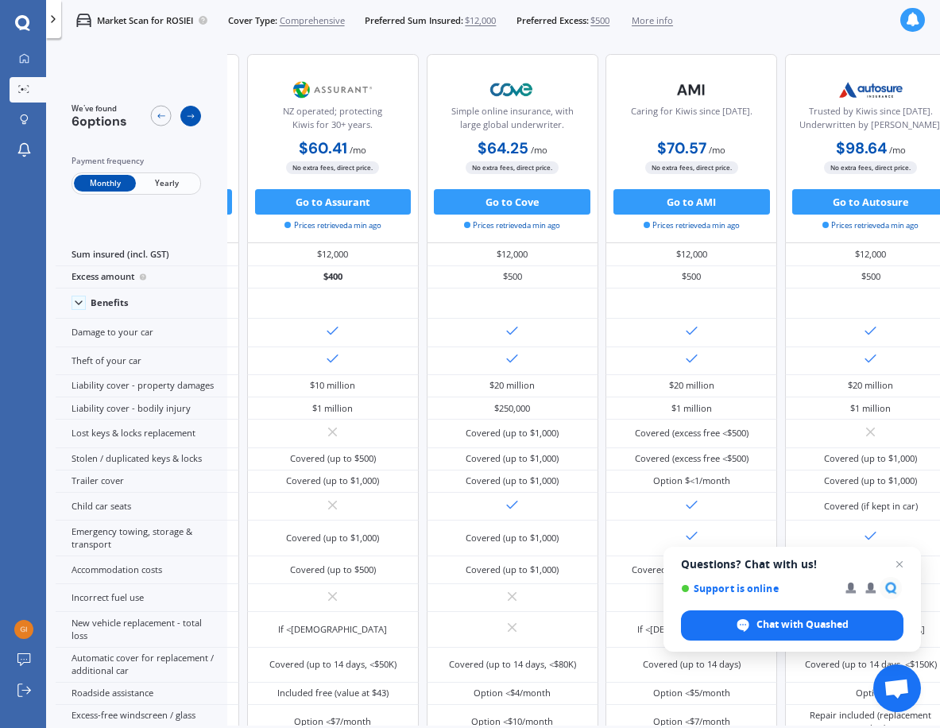
scroll to position [0, 215]
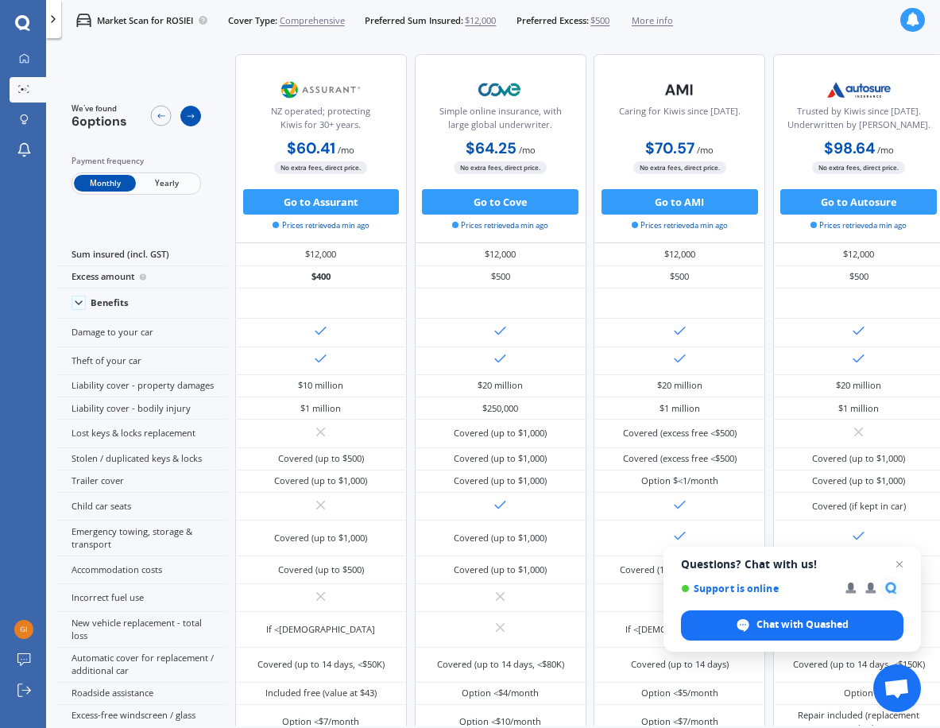
click at [191, 113] on icon at bounding box center [191, 116] width 10 height 10
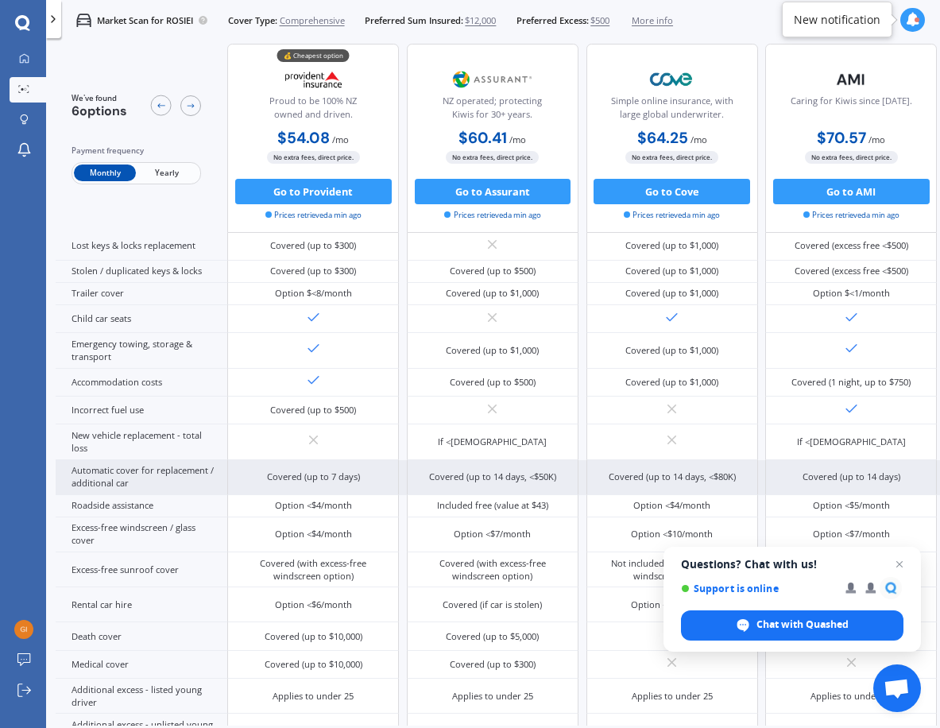
scroll to position [463, 0]
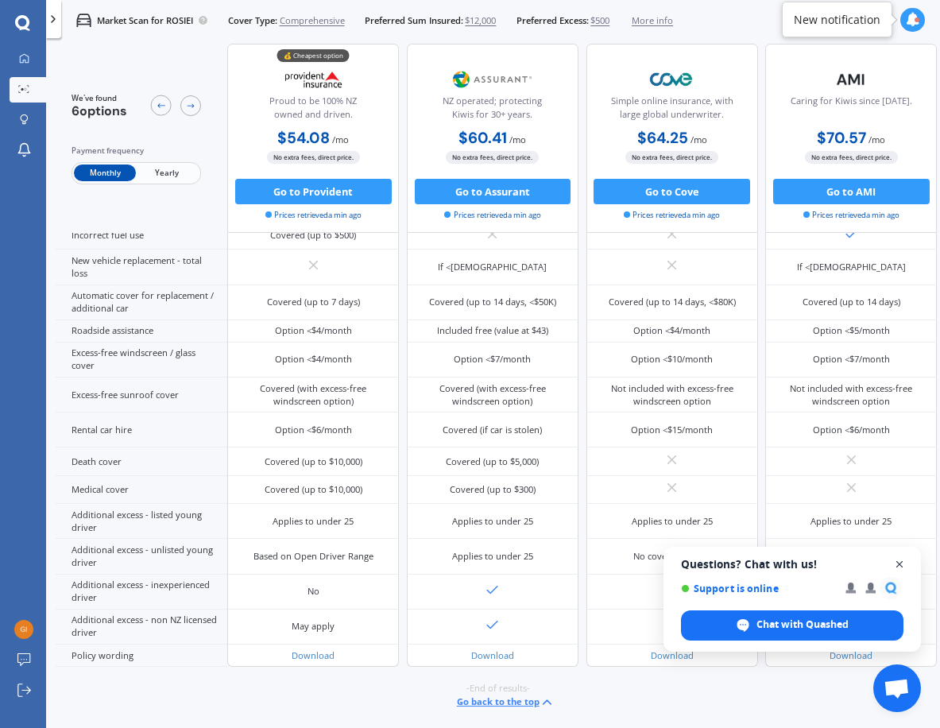
click at [899, 563] on span "Open chat" at bounding box center [900, 565] width 20 height 20
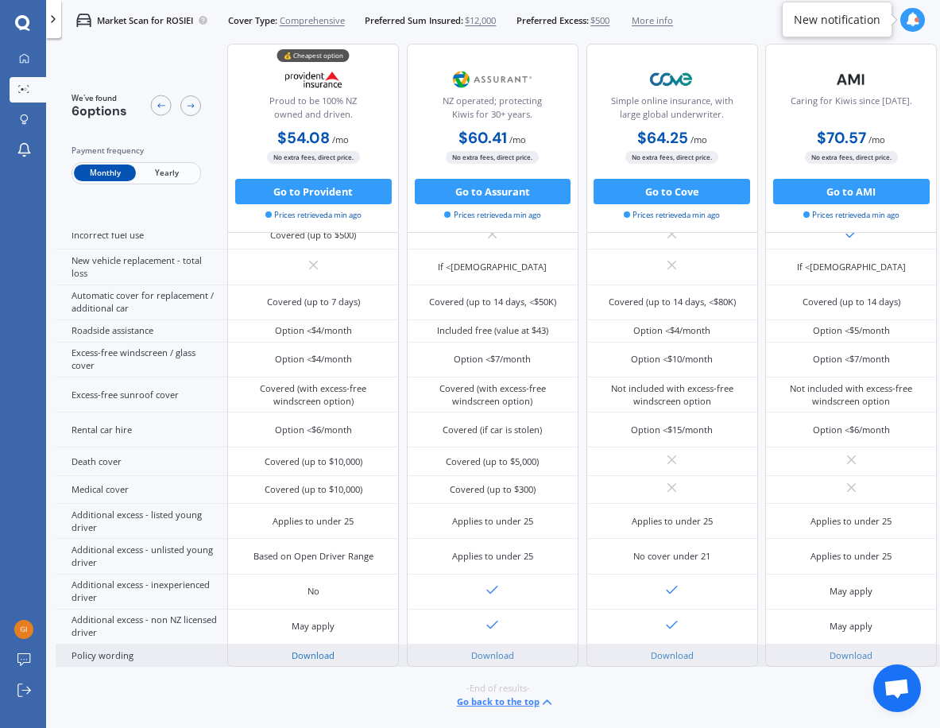
click at [308, 649] on link "Download" at bounding box center [313, 655] width 43 height 12
